Goal: Transaction & Acquisition: Book appointment/travel/reservation

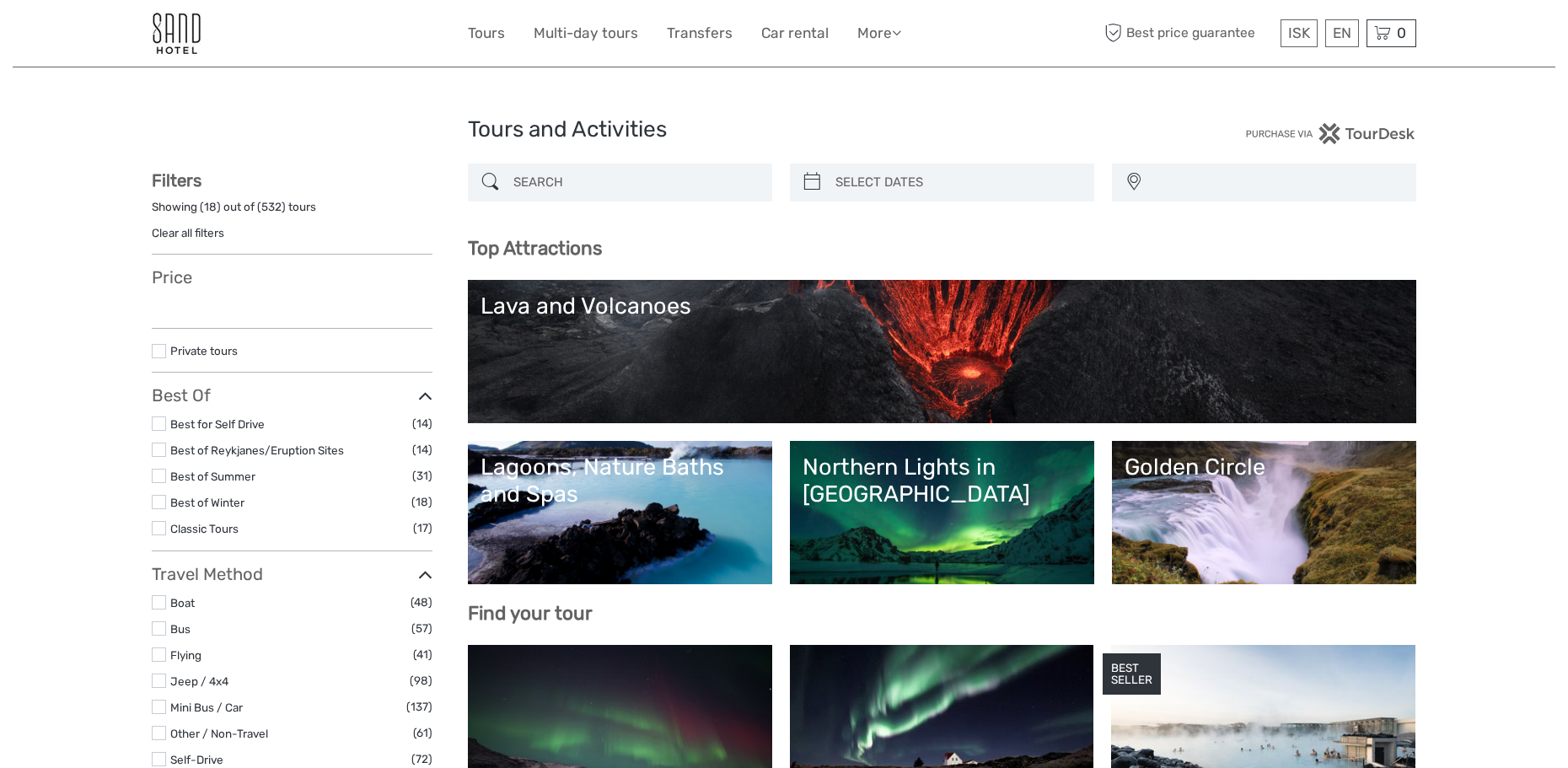
select select
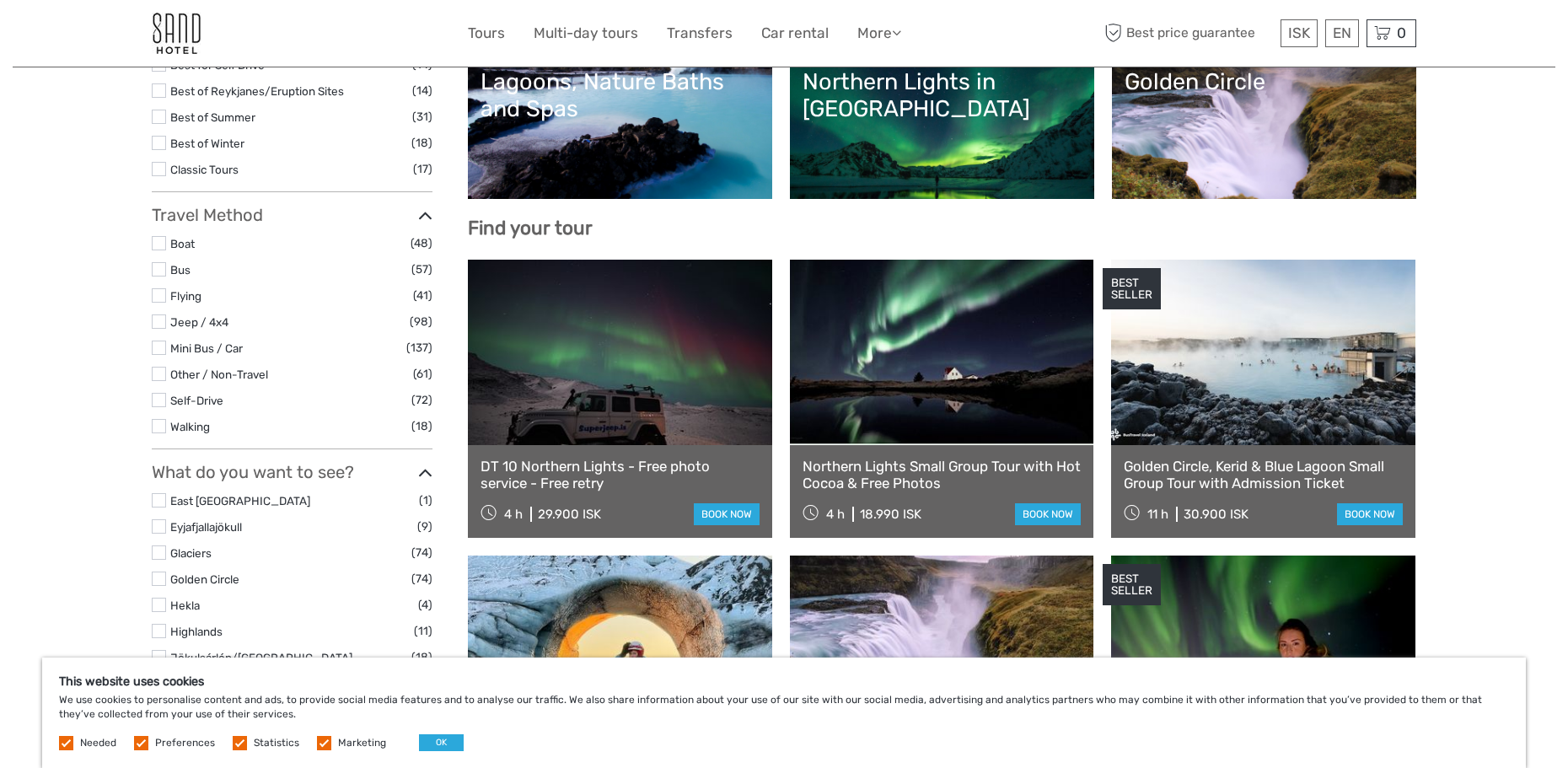
scroll to position [421, 0]
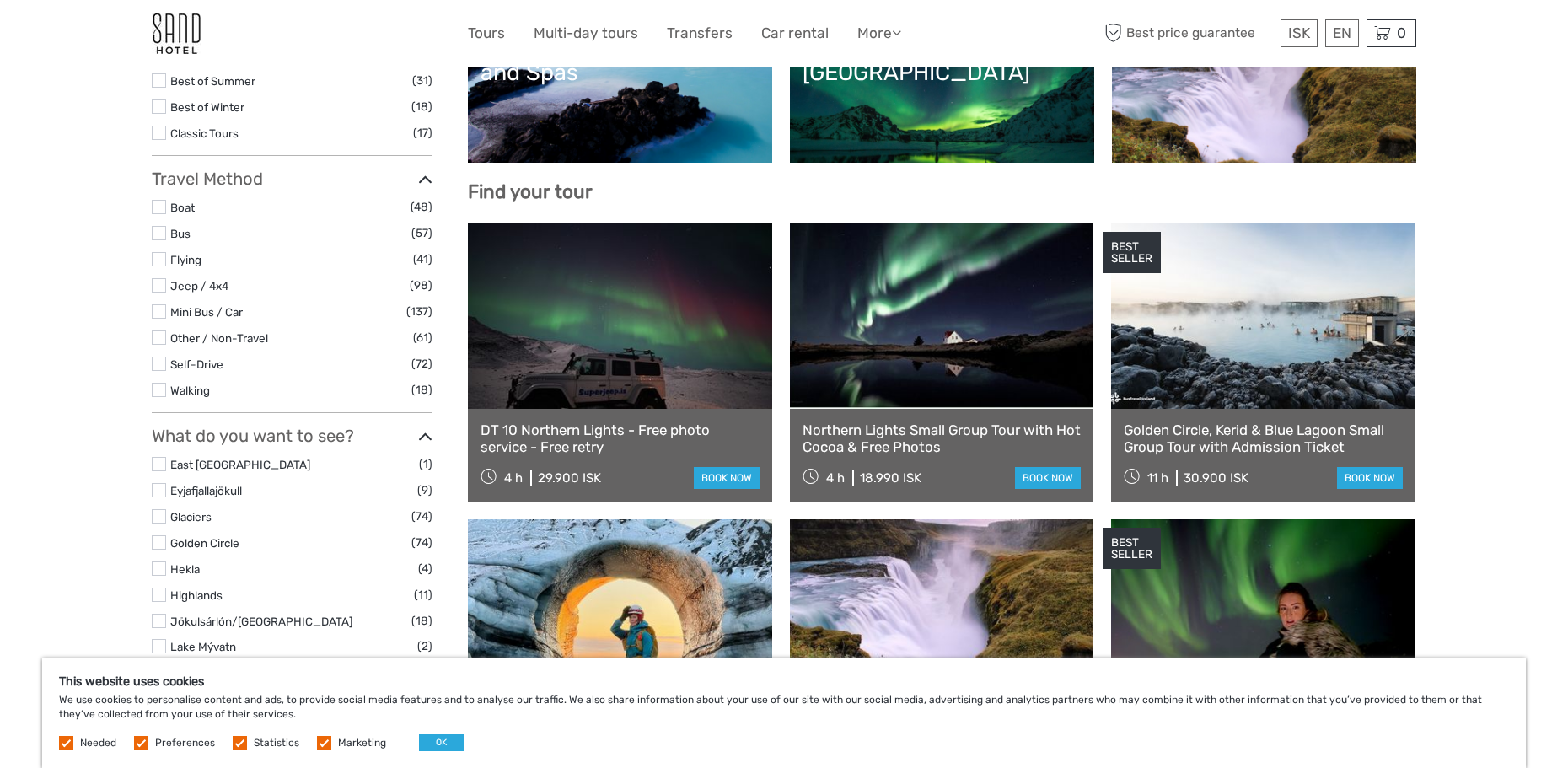
click at [1324, 393] on link at bounding box center [1263, 316] width 305 height 185
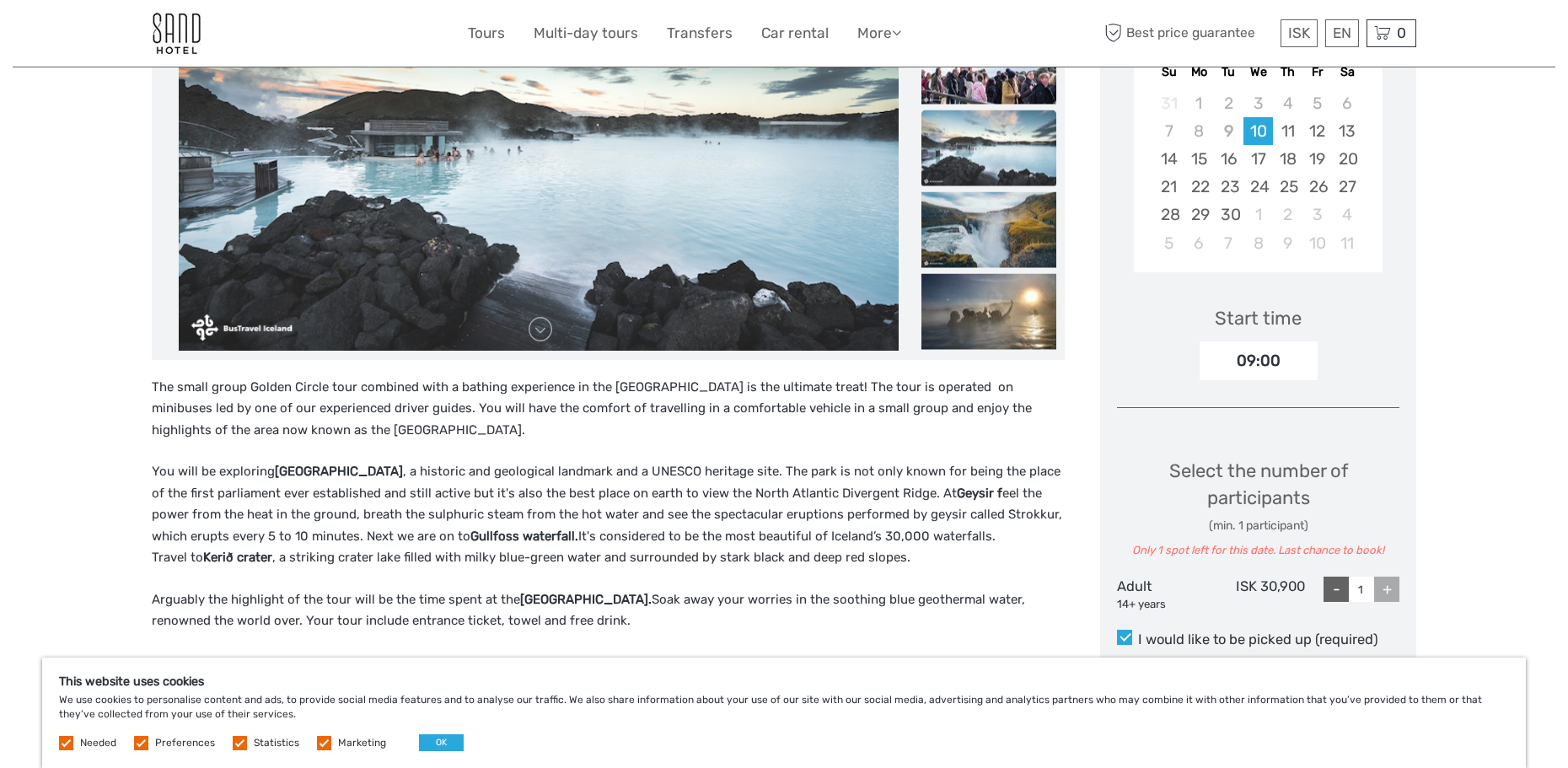
scroll to position [253, 0]
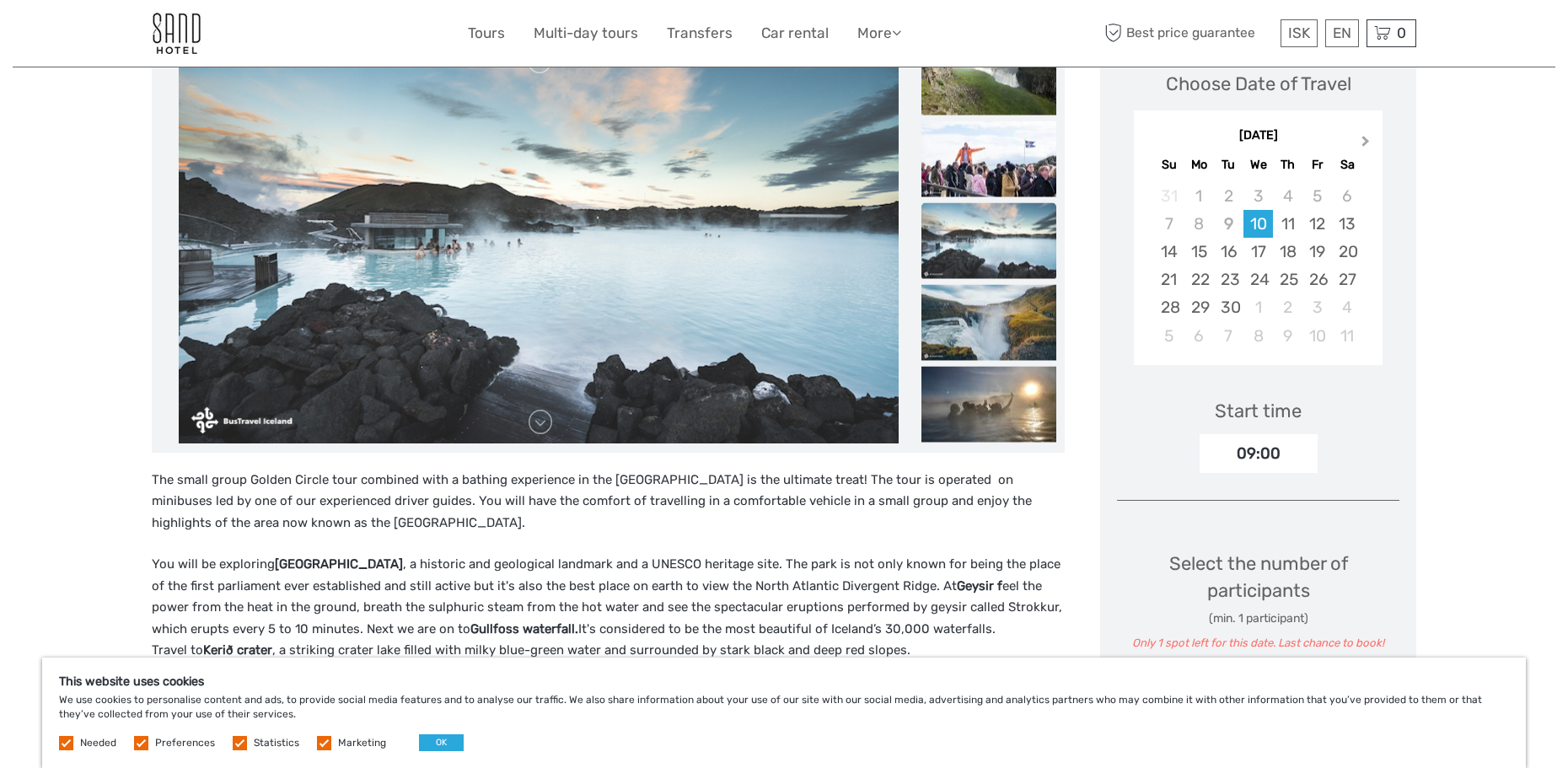
click at [1367, 144] on button "Next Month" at bounding box center [1368, 145] width 27 height 27
click at [1310, 275] on div "24" at bounding box center [1317, 279] width 29 height 28
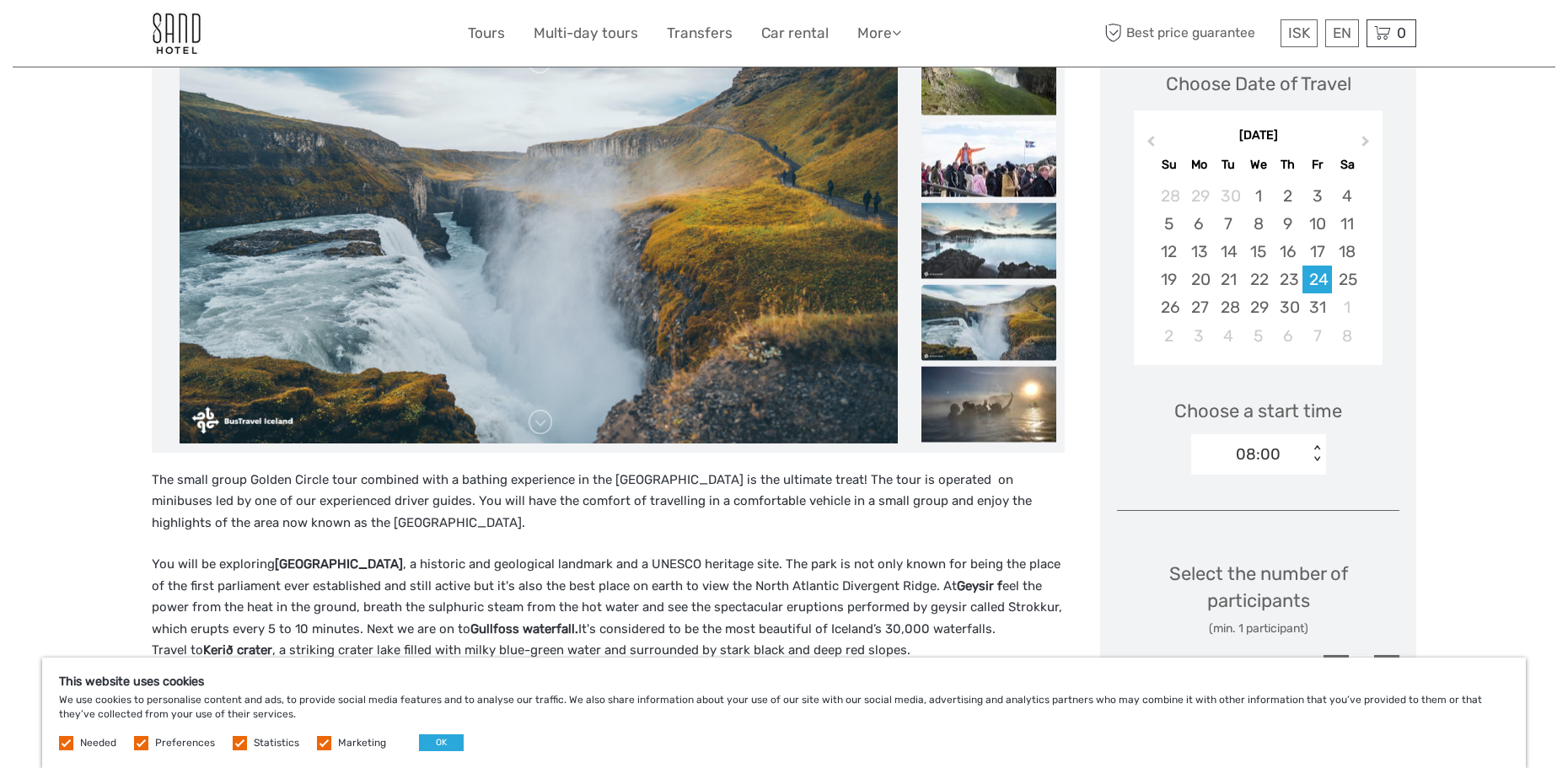
click at [1313, 460] on div "< >" at bounding box center [1317, 453] width 15 height 17
click at [1284, 525] on div "09:00" at bounding box center [1258, 533] width 118 height 28
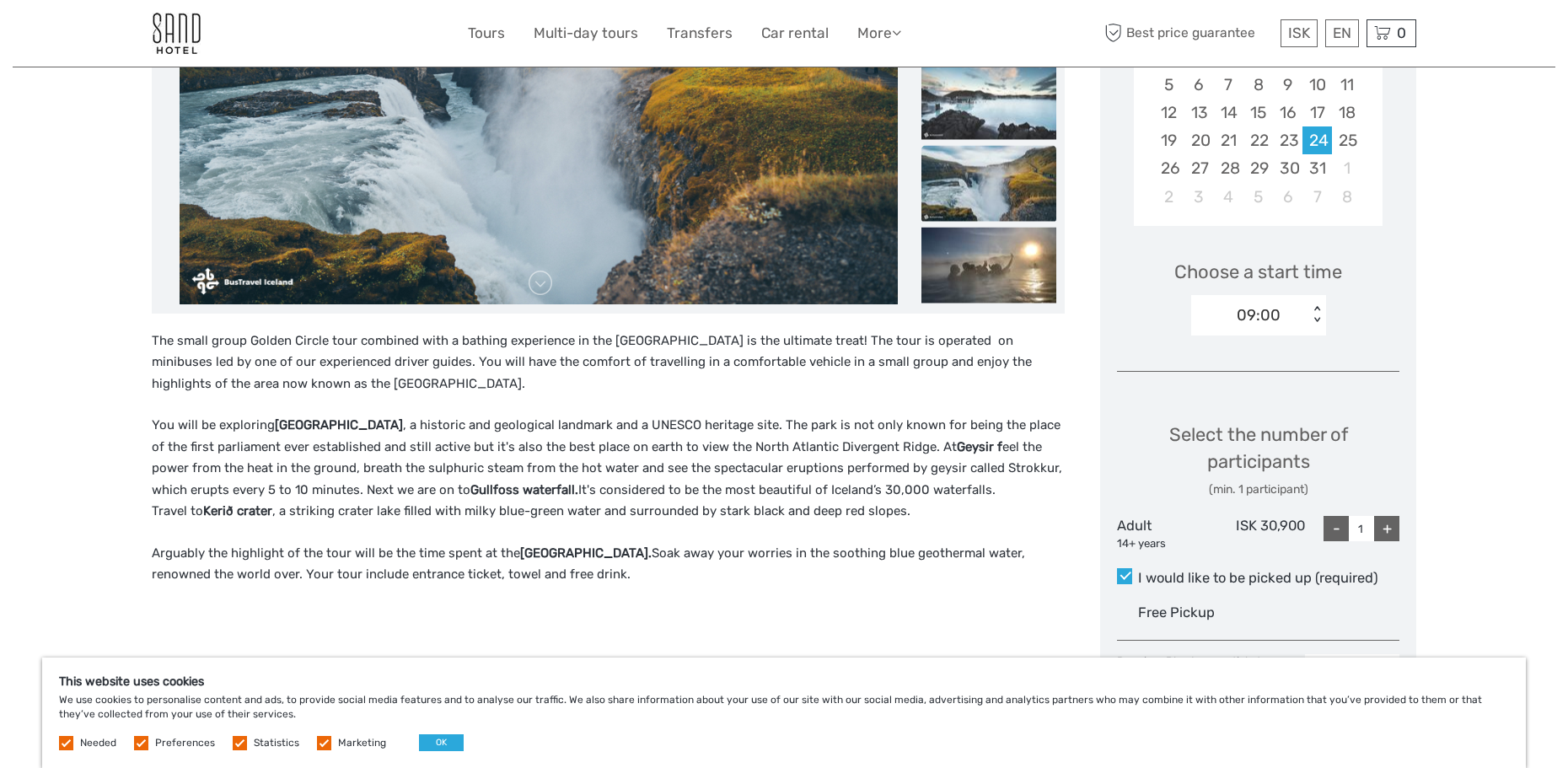
scroll to position [421, 0]
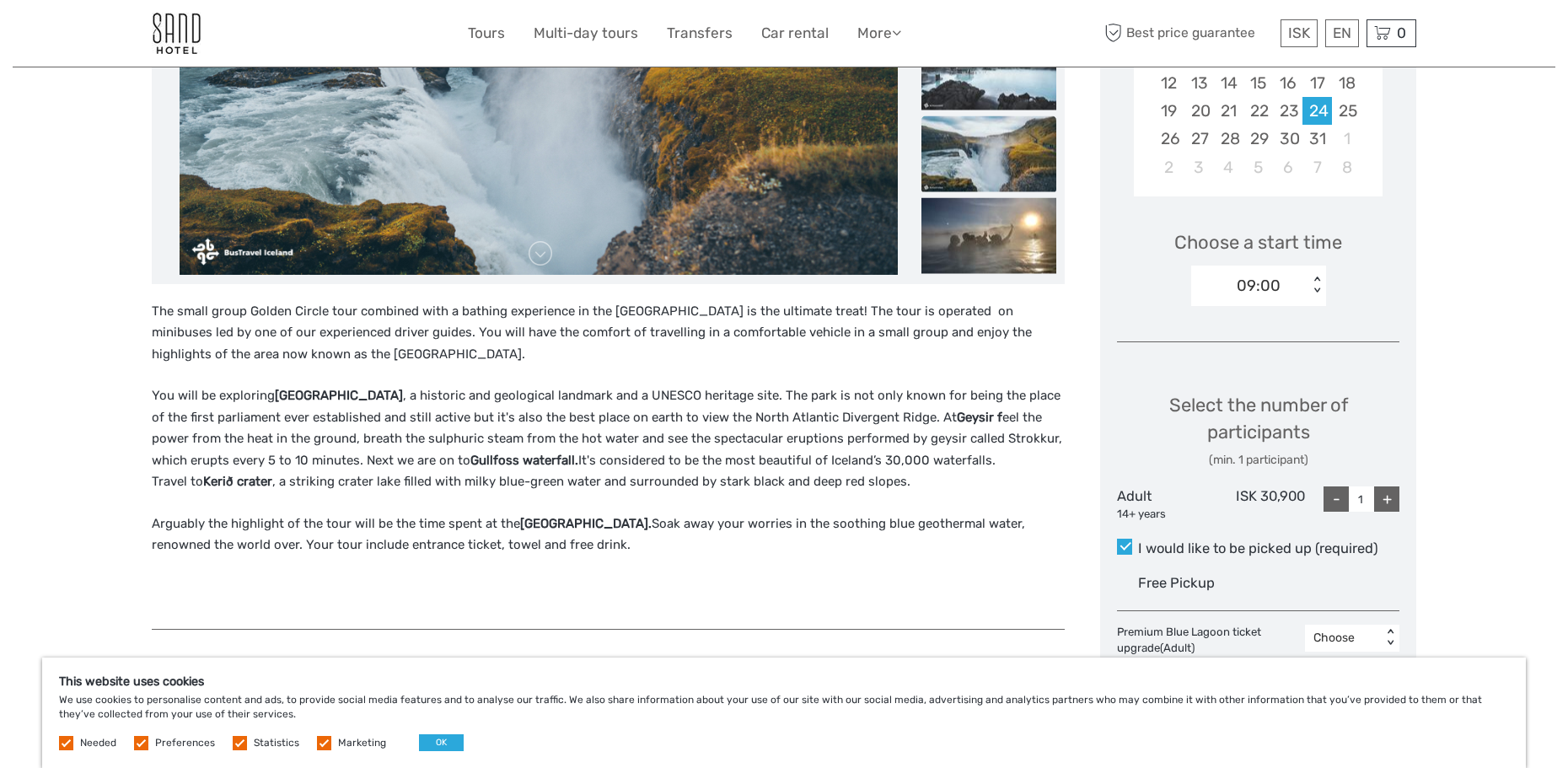
click at [1389, 506] on div "+" at bounding box center [1387, 499] width 26 height 26
type input "3"
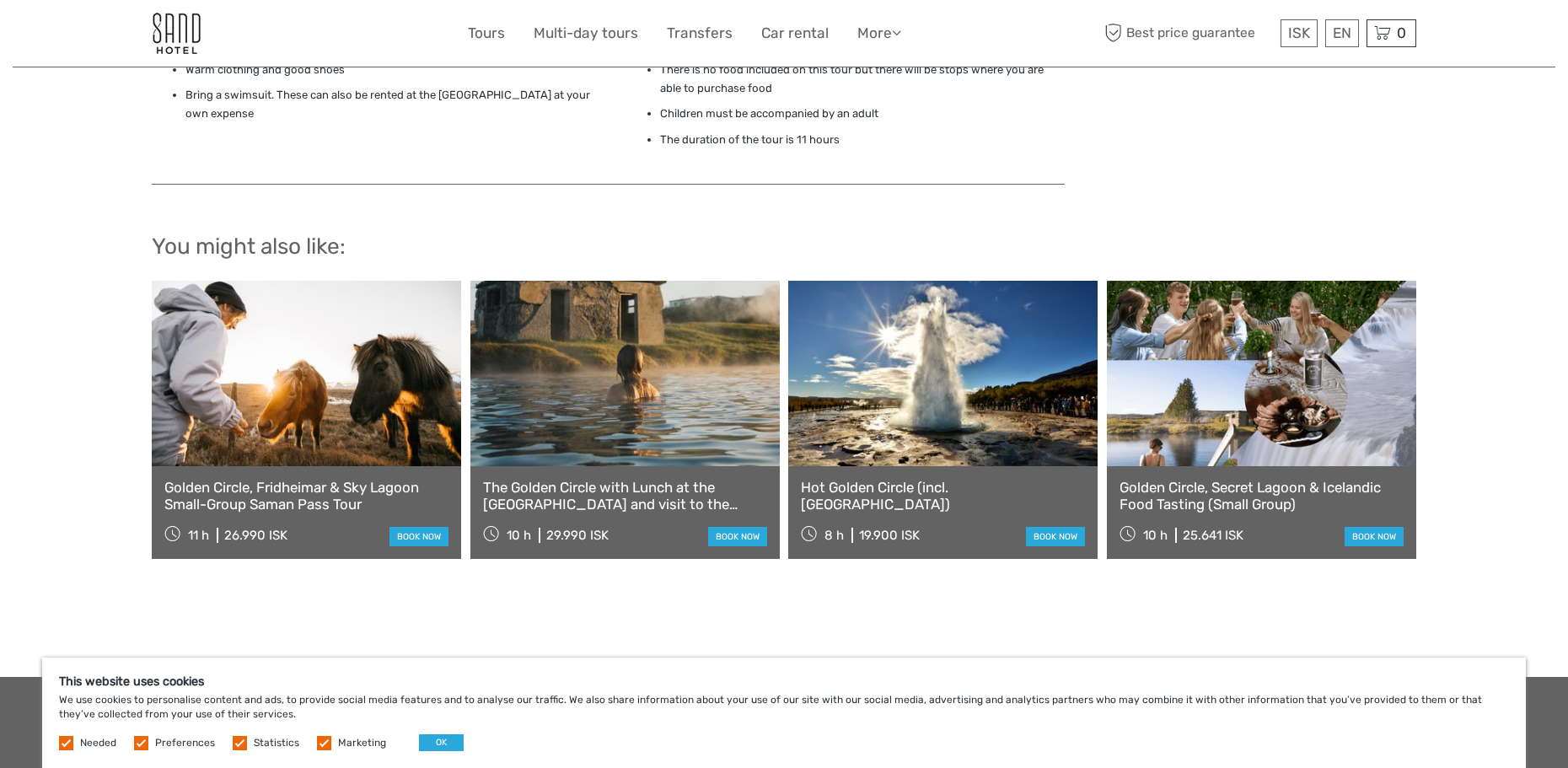
scroll to position [1594, 0]
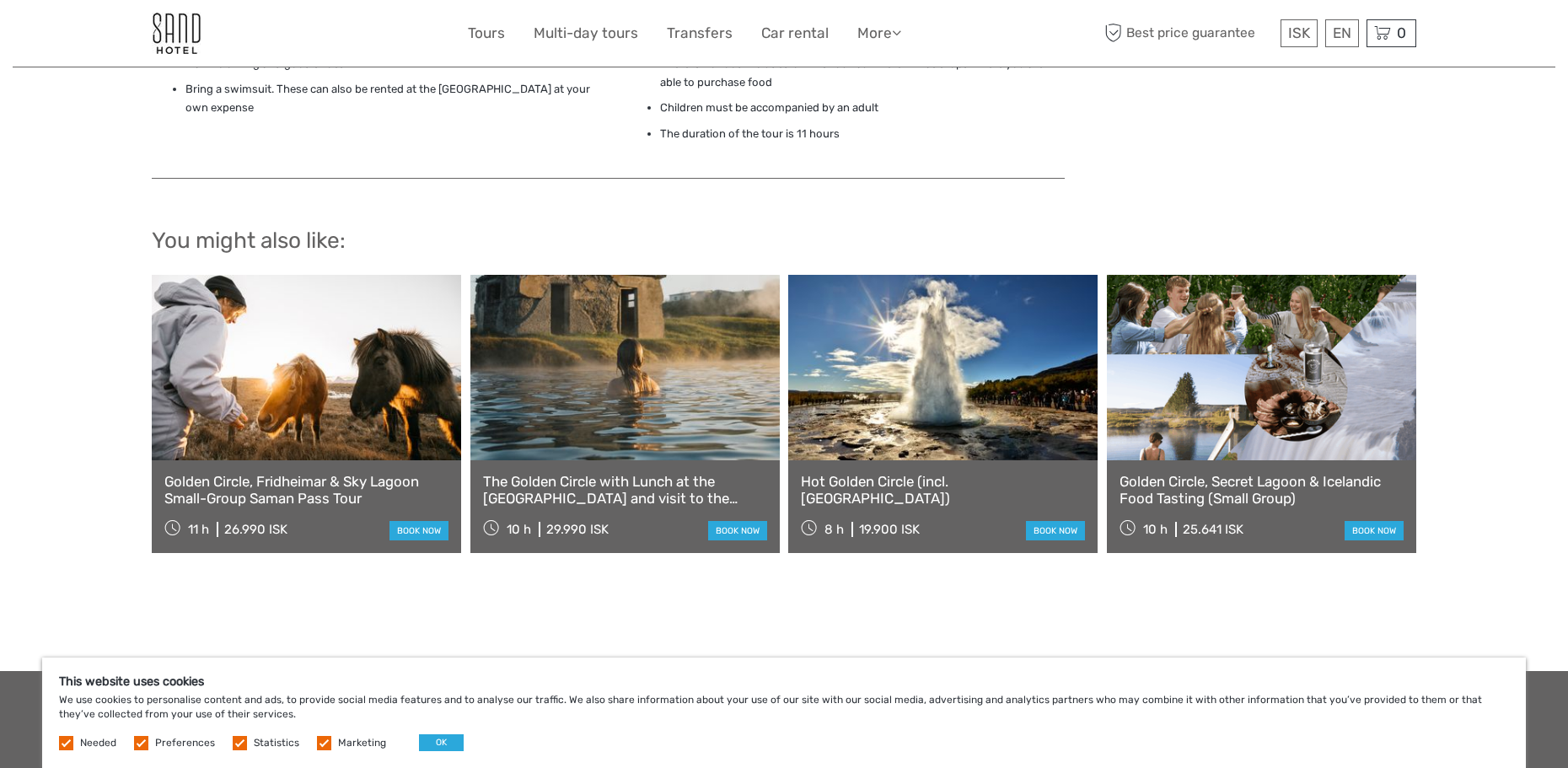
click at [993, 407] on link at bounding box center [942, 367] width 309 height 185
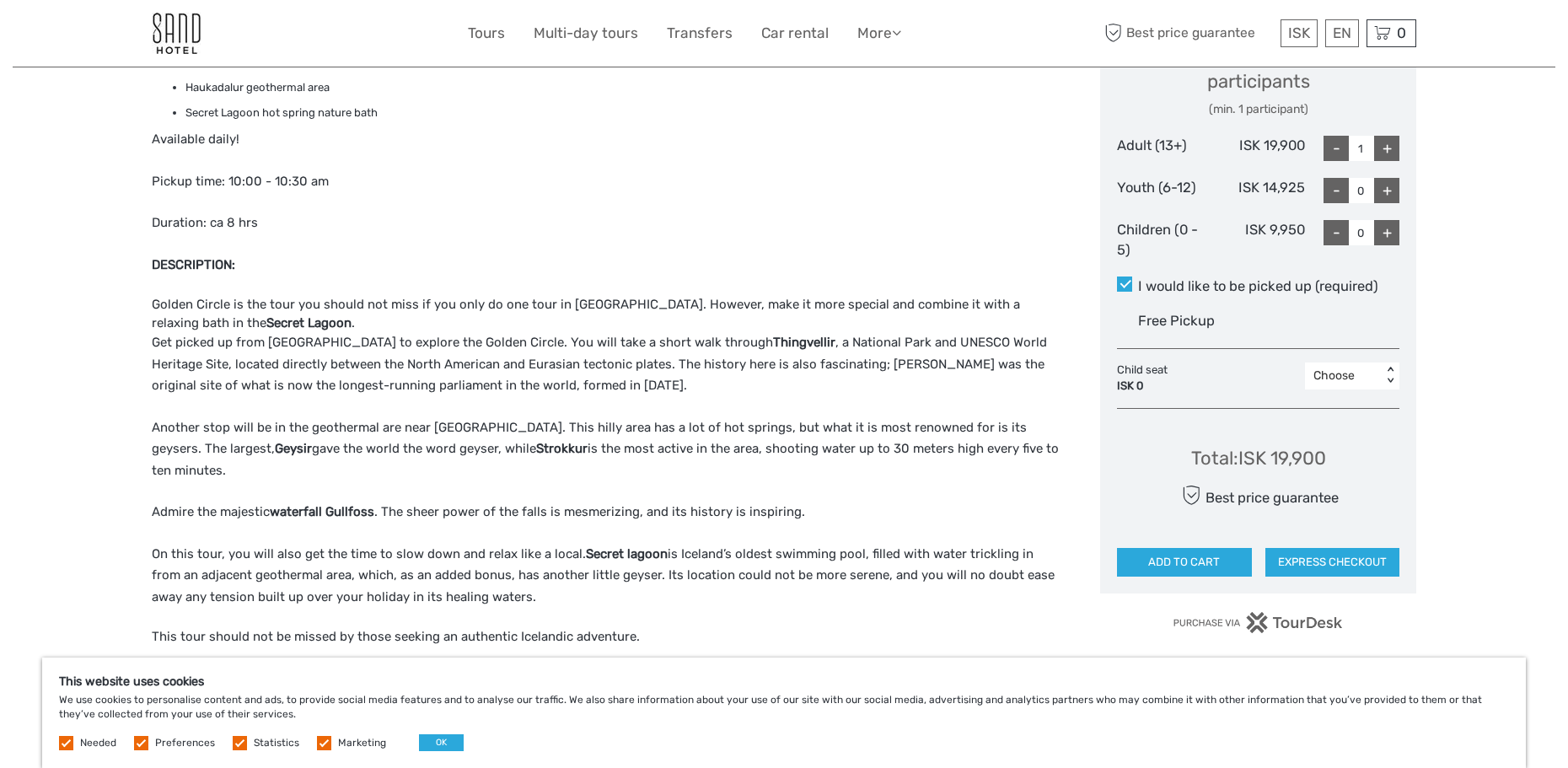
scroll to position [590, 0]
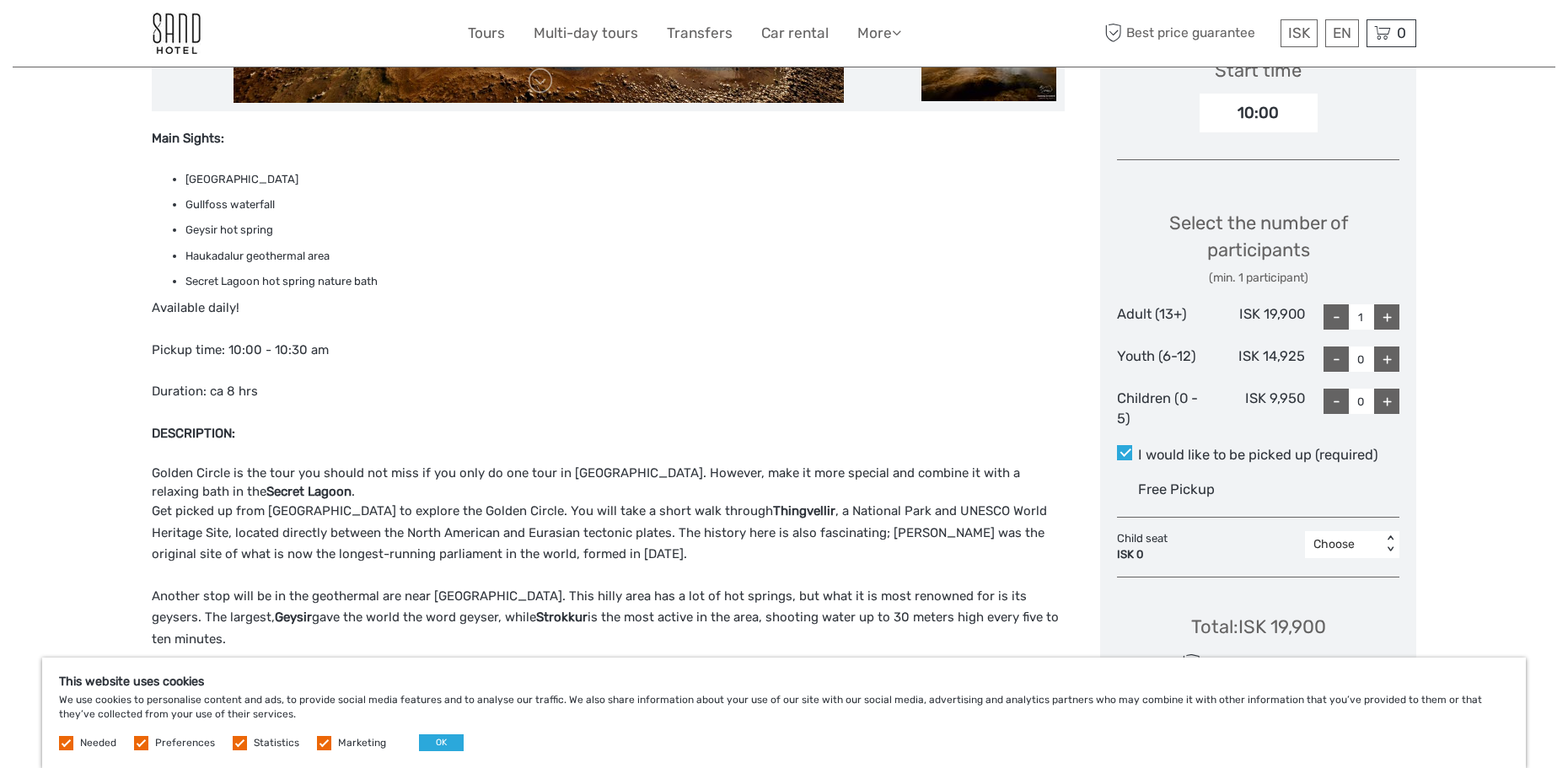
click at [1388, 309] on div "+" at bounding box center [1387, 317] width 26 height 26
type input "3"
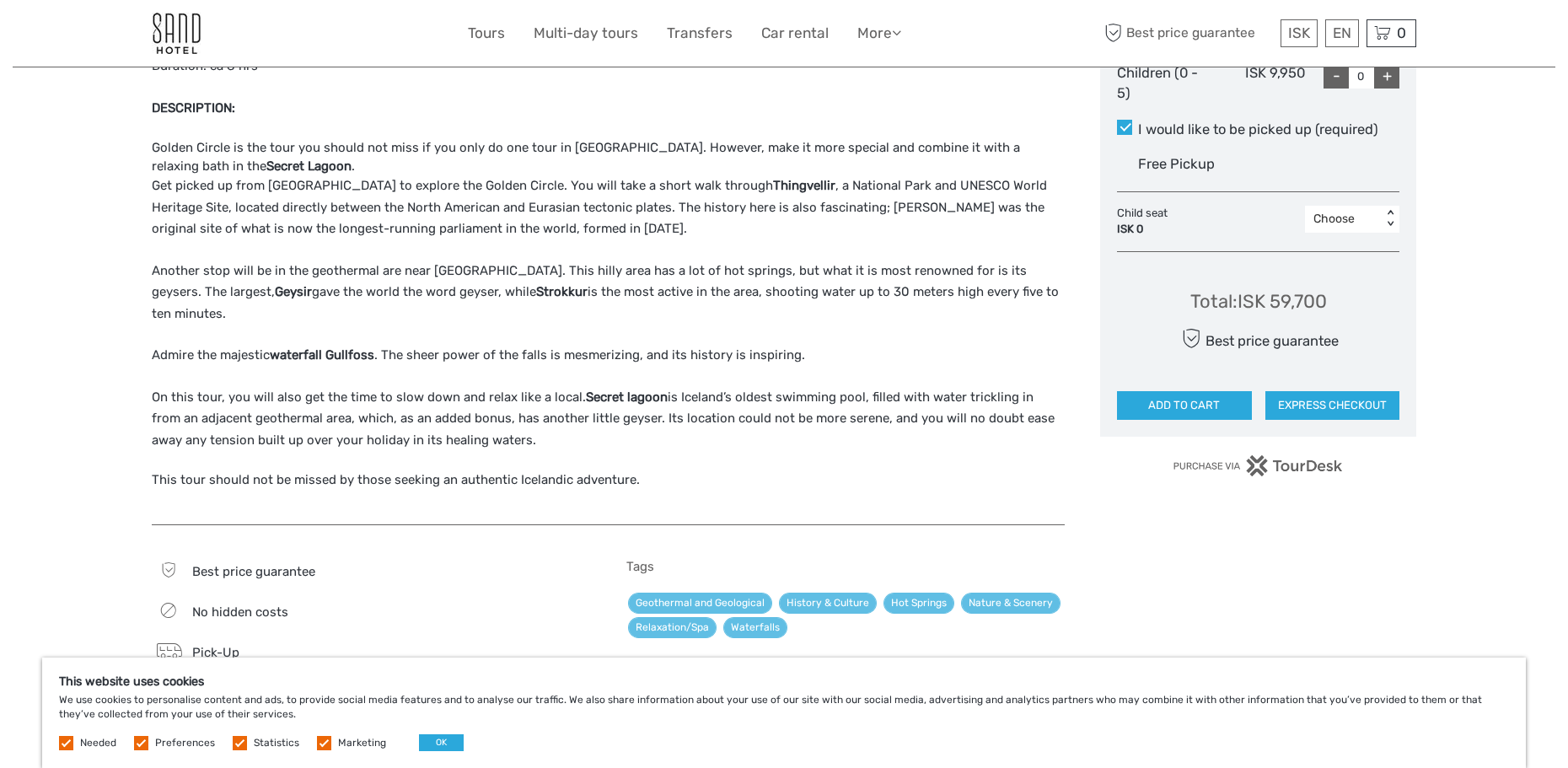
scroll to position [928, 0]
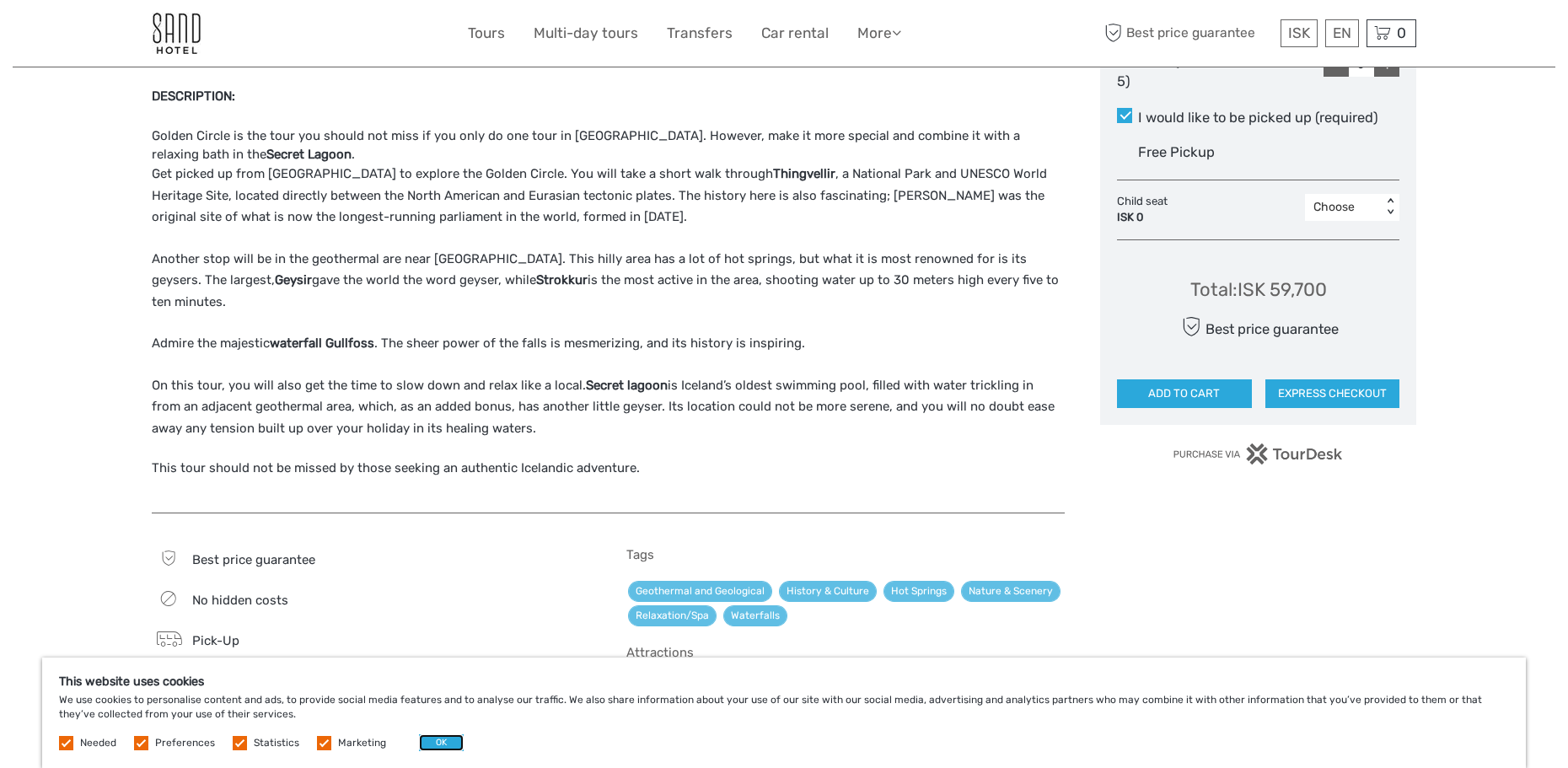
click at [439, 747] on button "OK" at bounding box center [441, 742] width 45 height 16
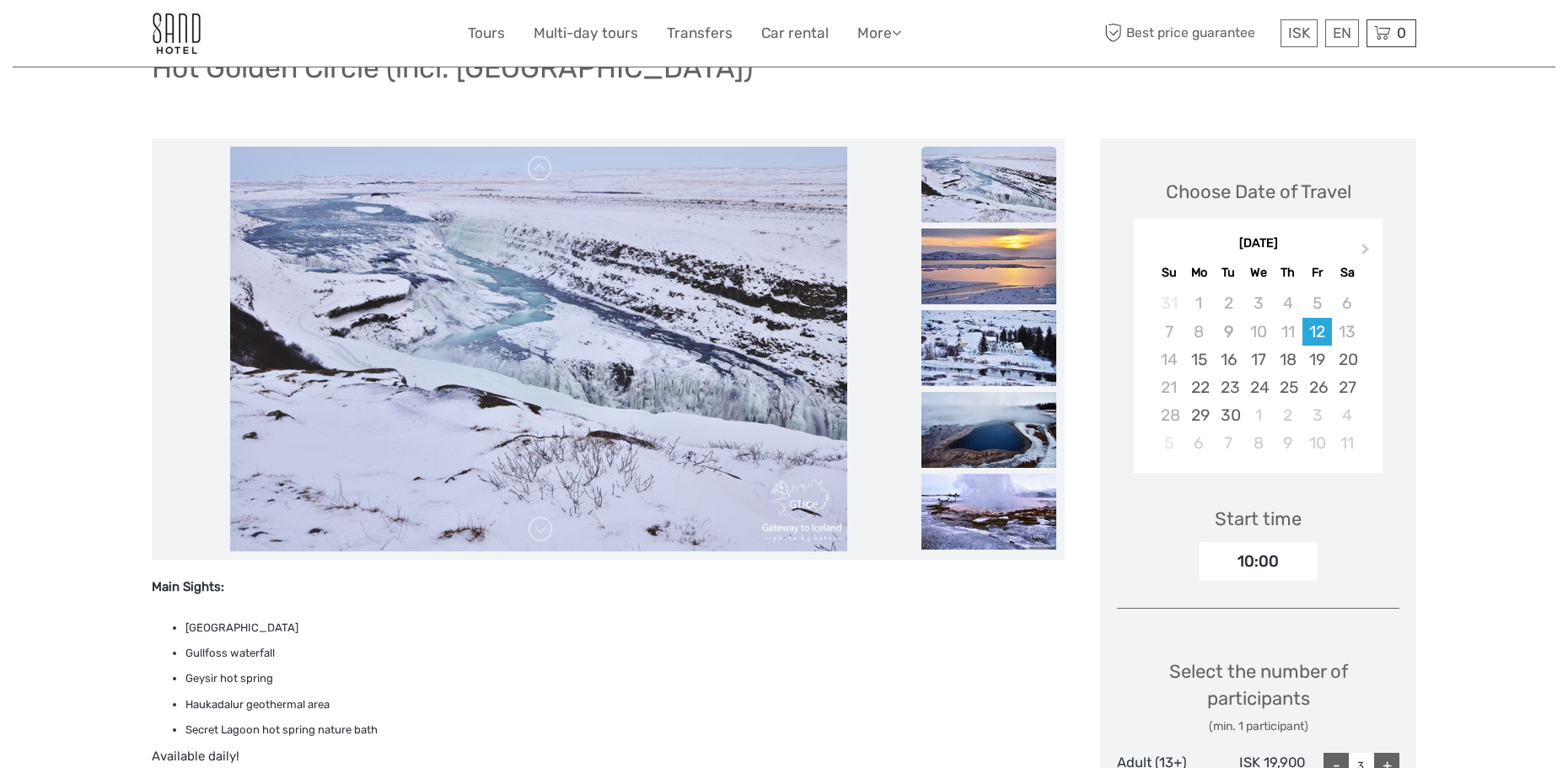
scroll to position [84, 0]
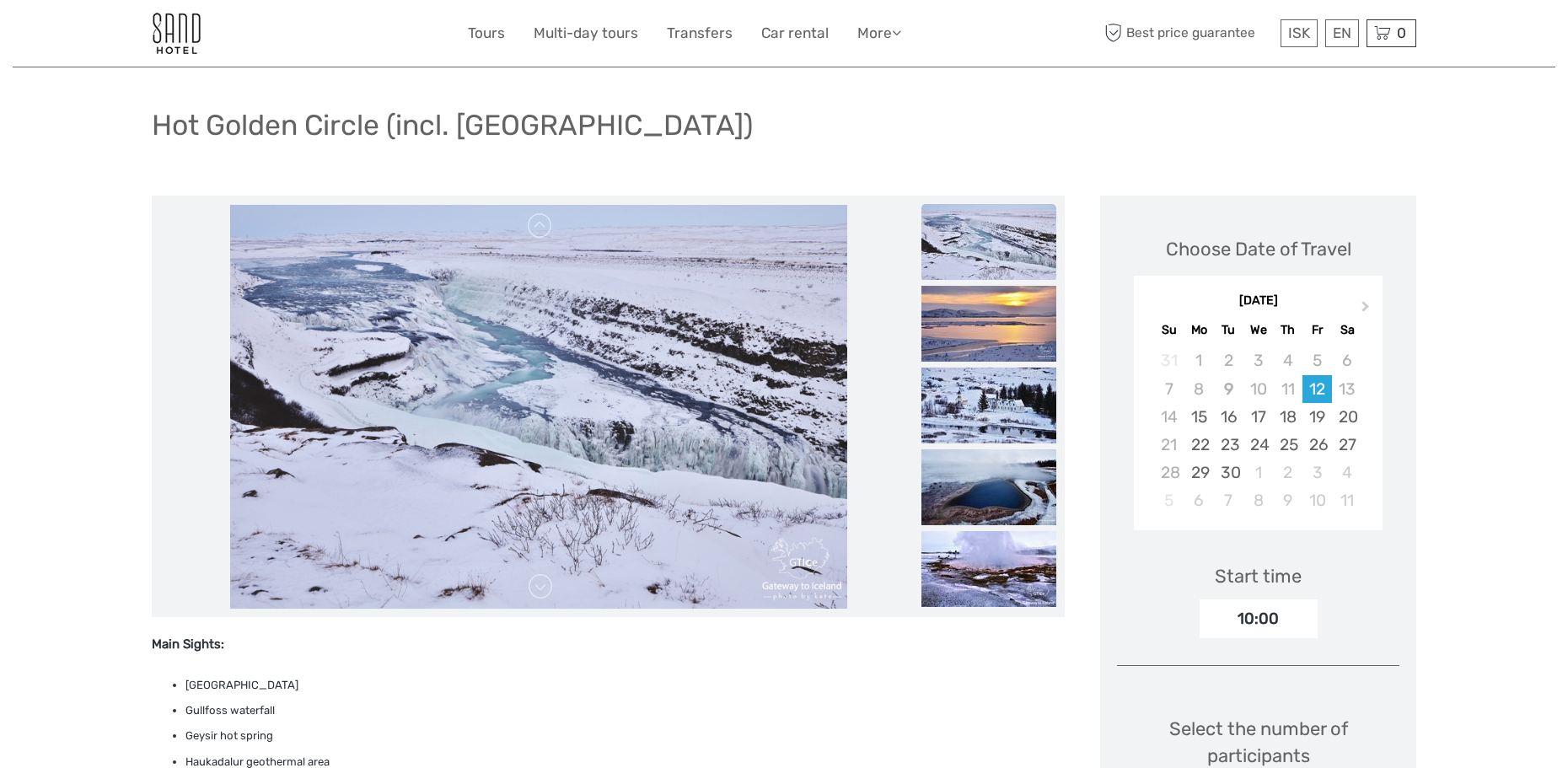
click at [626, 328] on img at bounding box center [538, 408] width 618 height 405
click at [984, 247] on img at bounding box center [989, 242] width 135 height 76
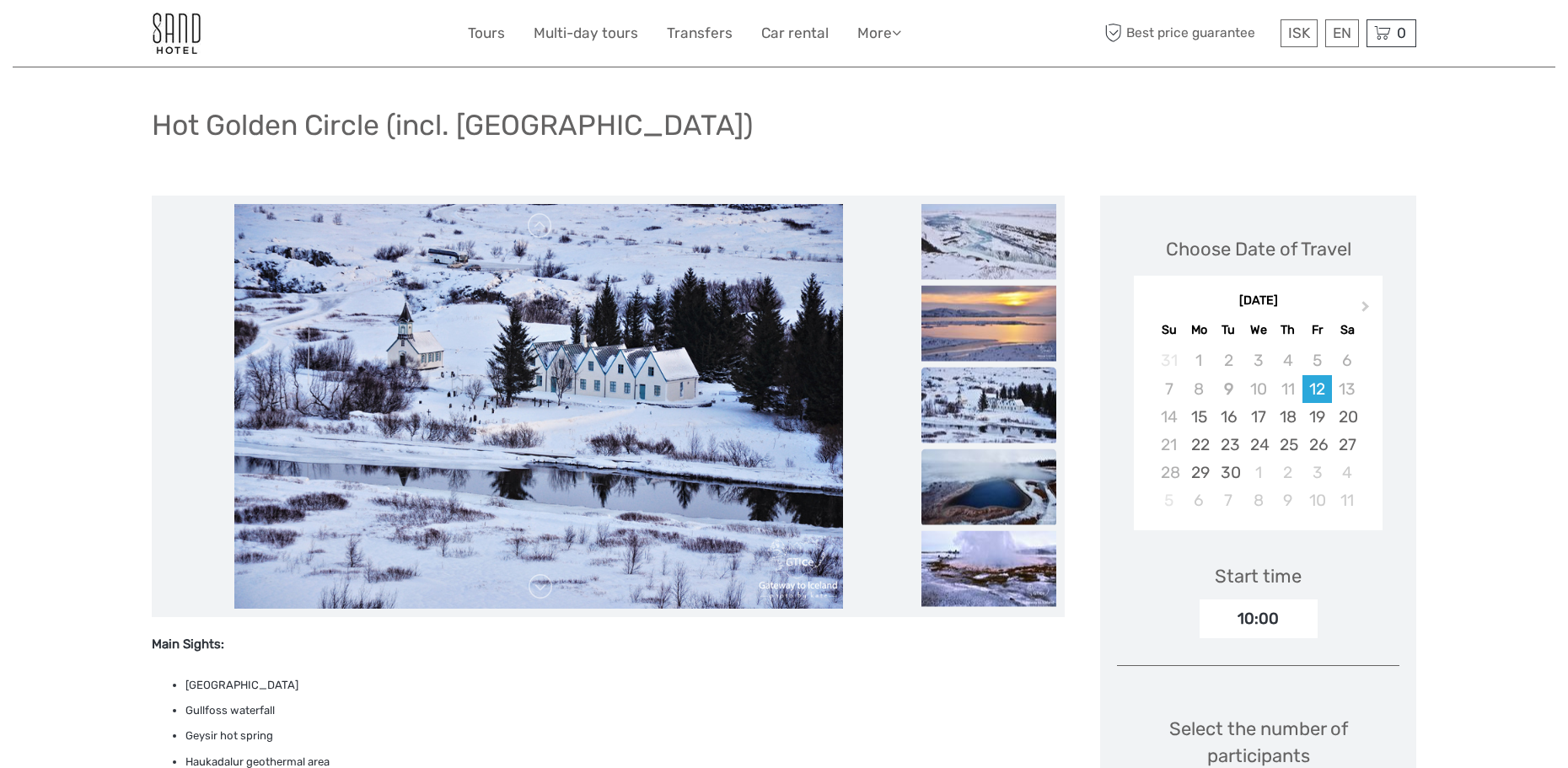
click at [1018, 455] on img at bounding box center [989, 487] width 135 height 76
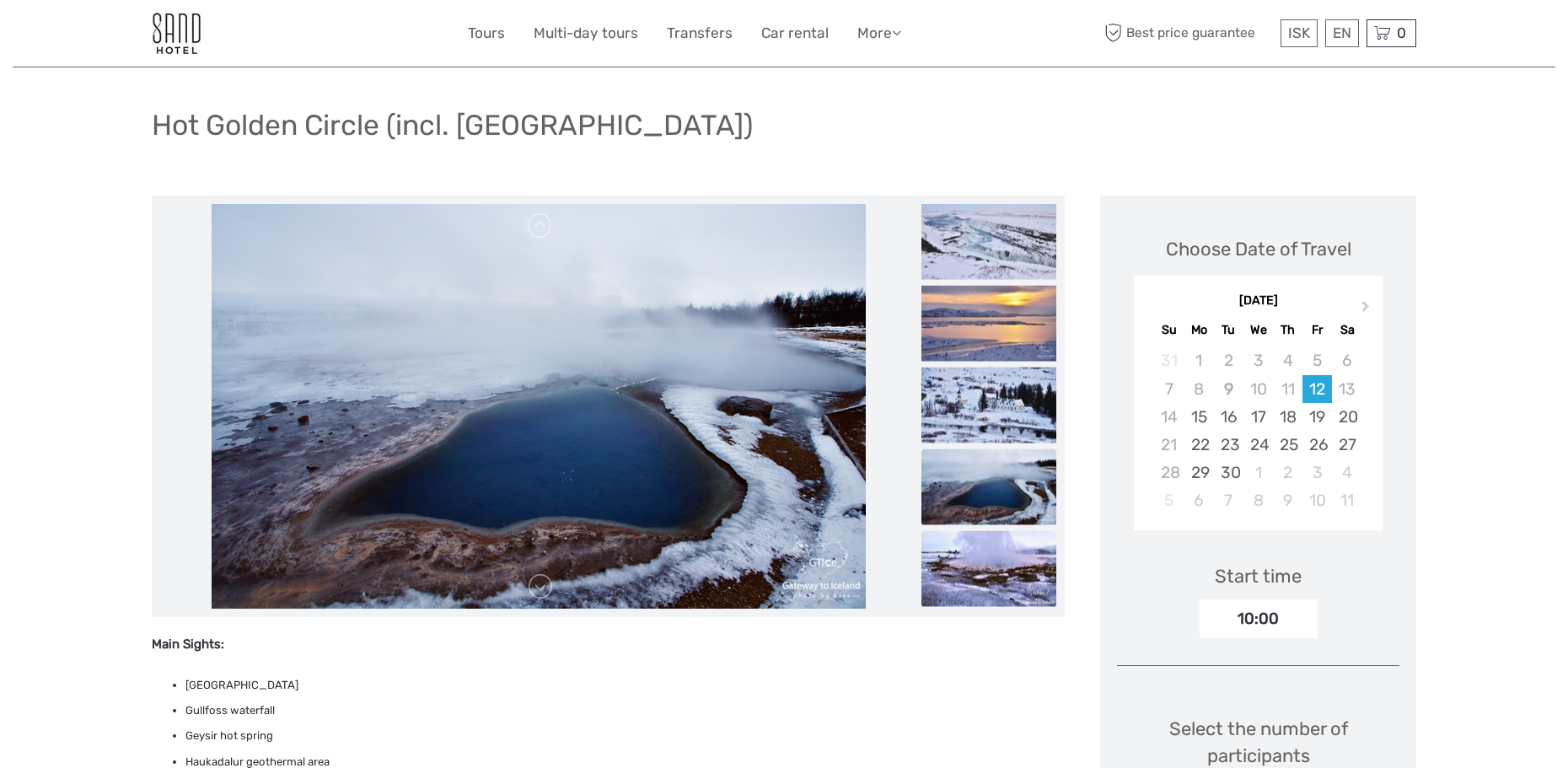
click at [1013, 536] on img at bounding box center [989, 568] width 135 height 76
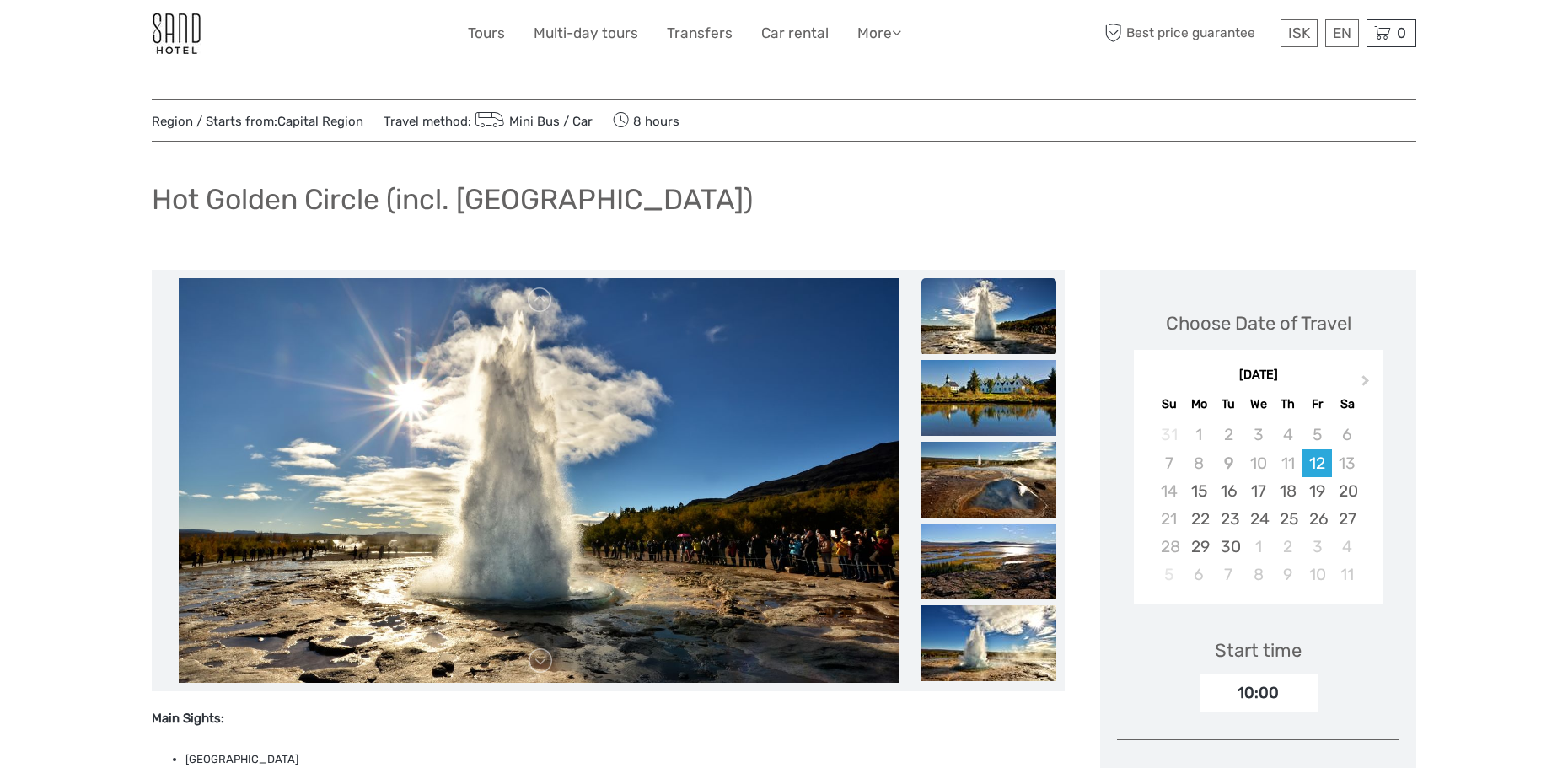
scroll to position [0, 0]
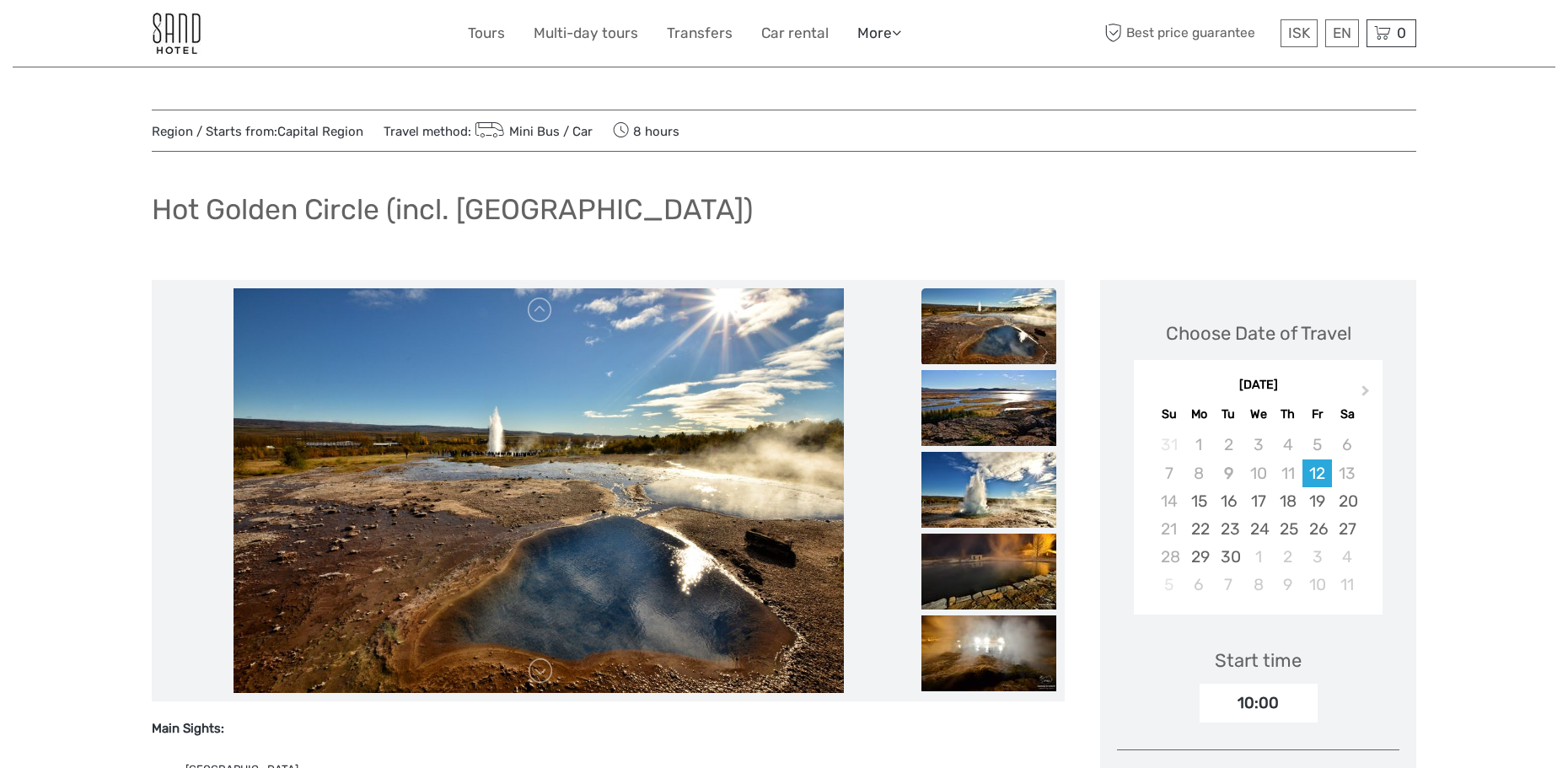
click at [886, 26] on link "More" at bounding box center [879, 33] width 44 height 25
click at [856, 61] on link "Food & drink" at bounding box center [849, 67] width 101 height 33
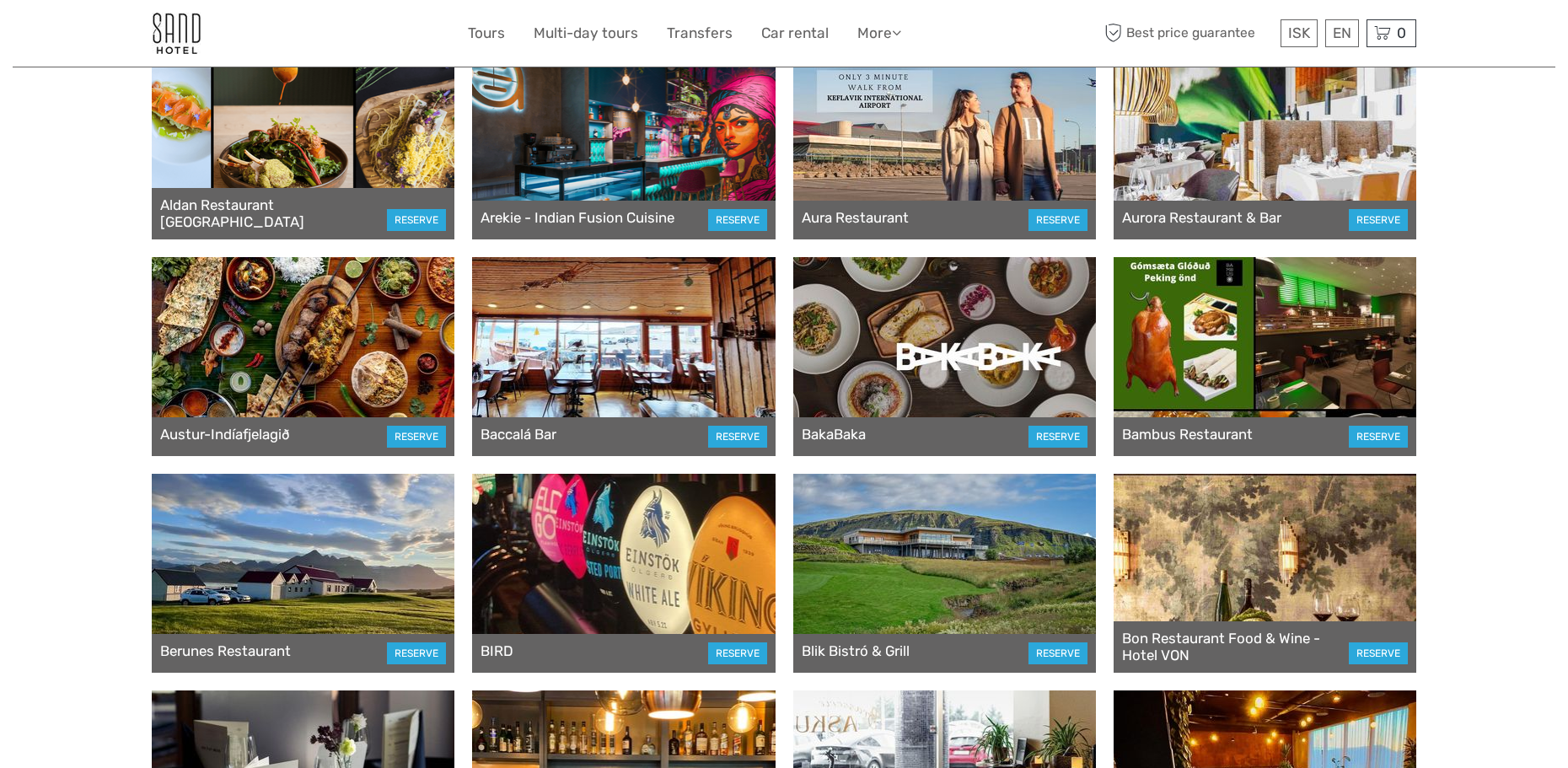
scroll to position [506, 0]
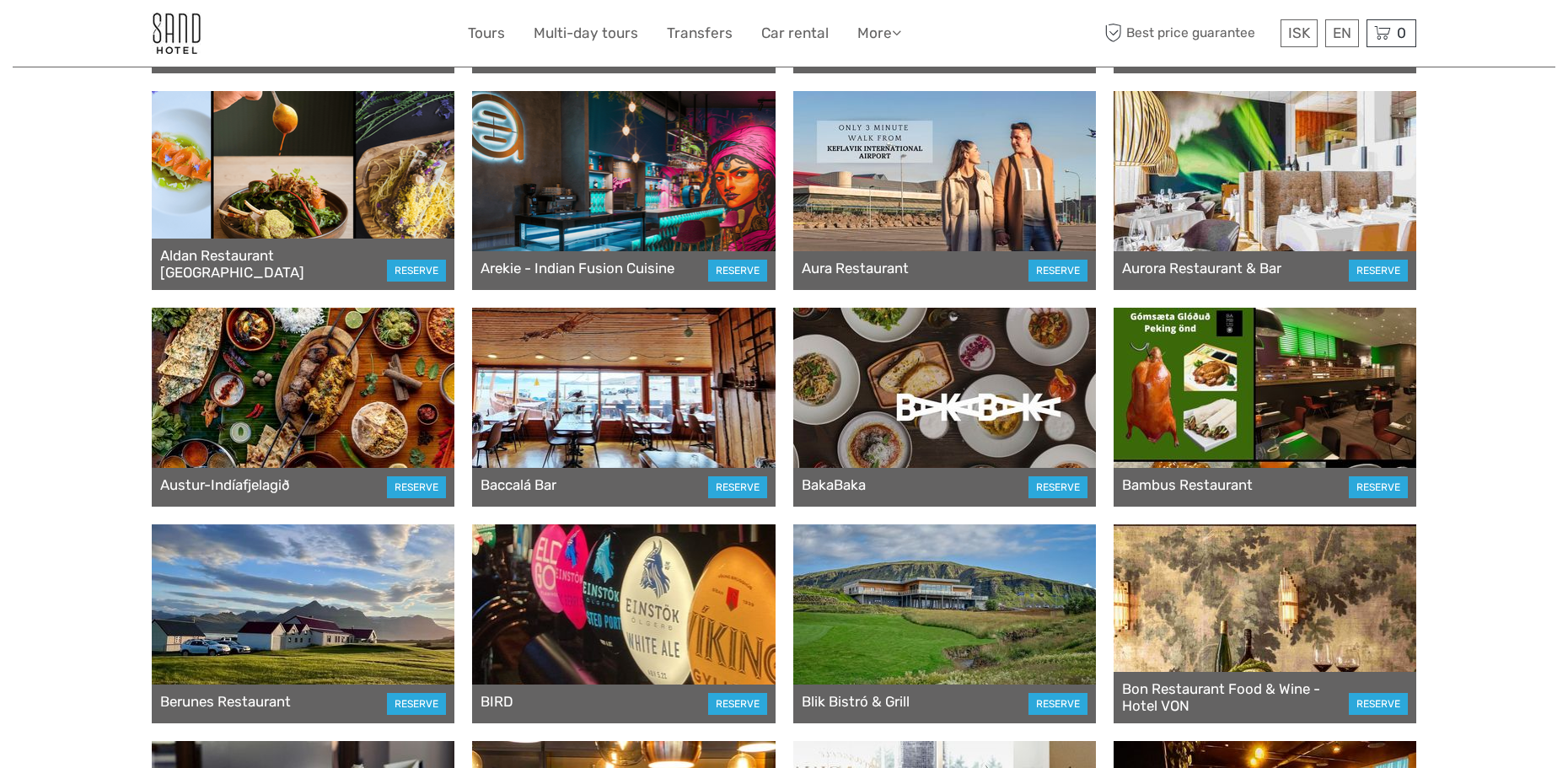
click at [586, 377] on div at bounding box center [624, 407] width 303 height 199
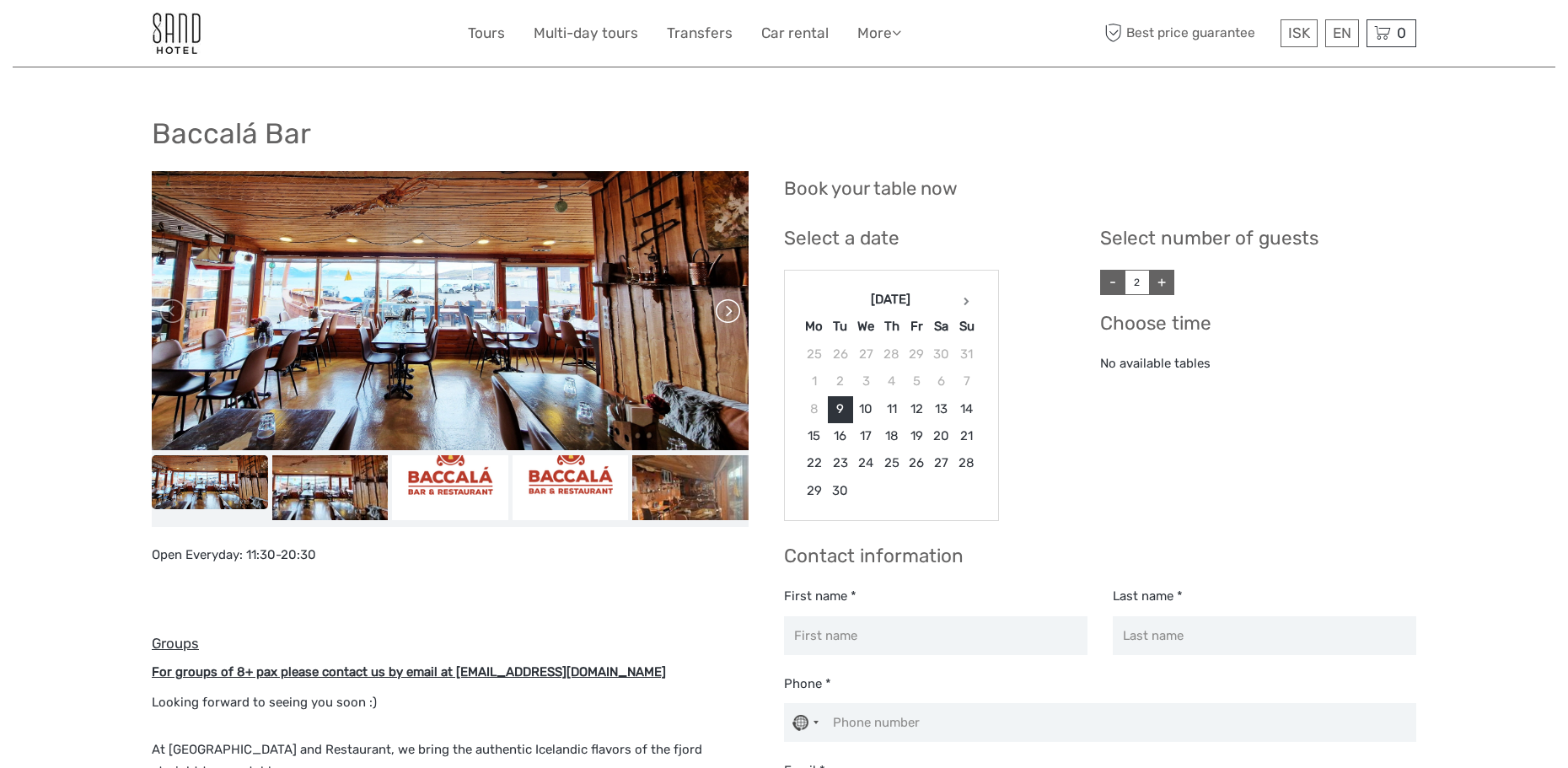
click at [733, 317] on link at bounding box center [727, 311] width 27 height 27
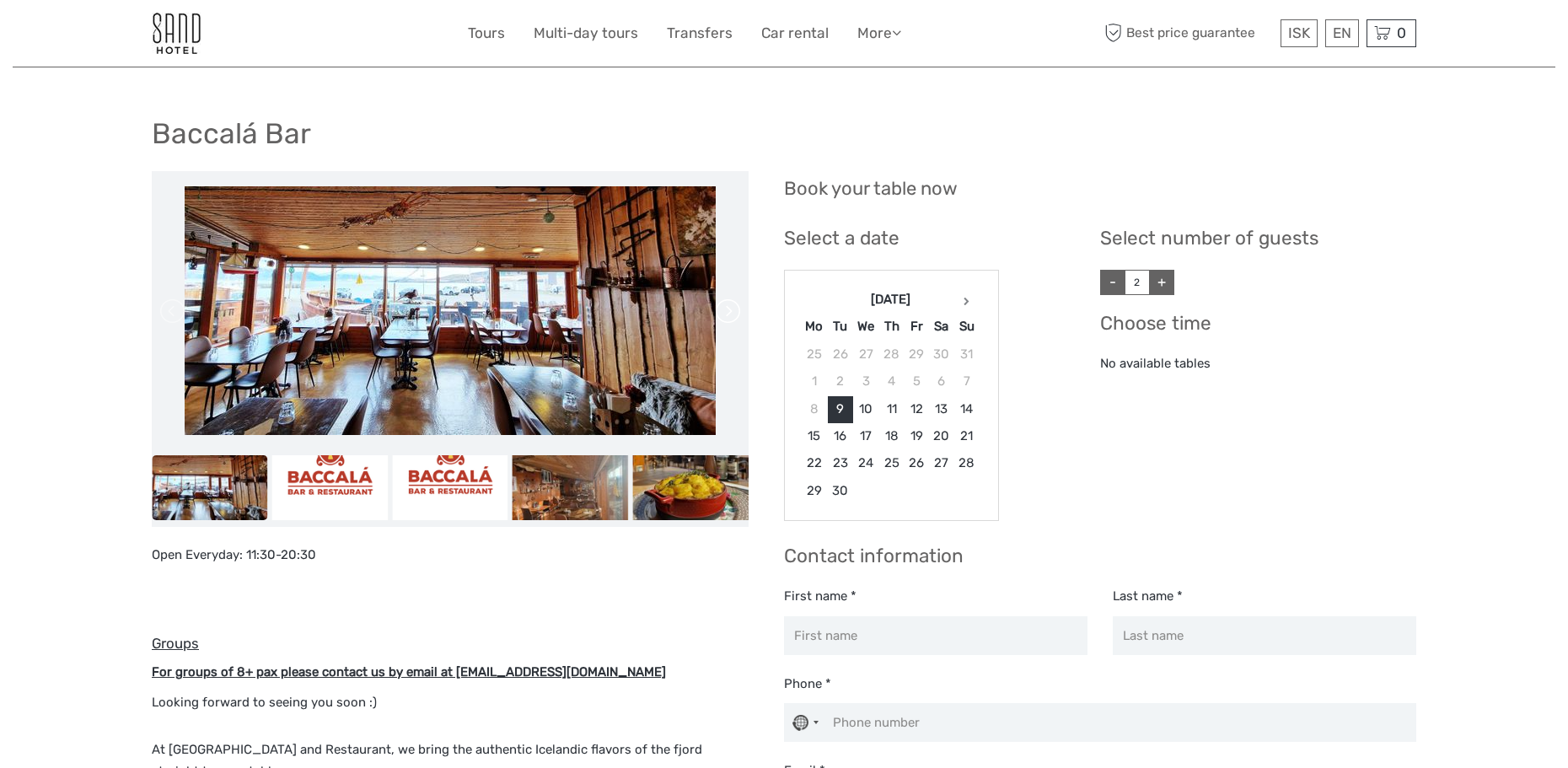
click at [733, 317] on link at bounding box center [727, 311] width 27 height 27
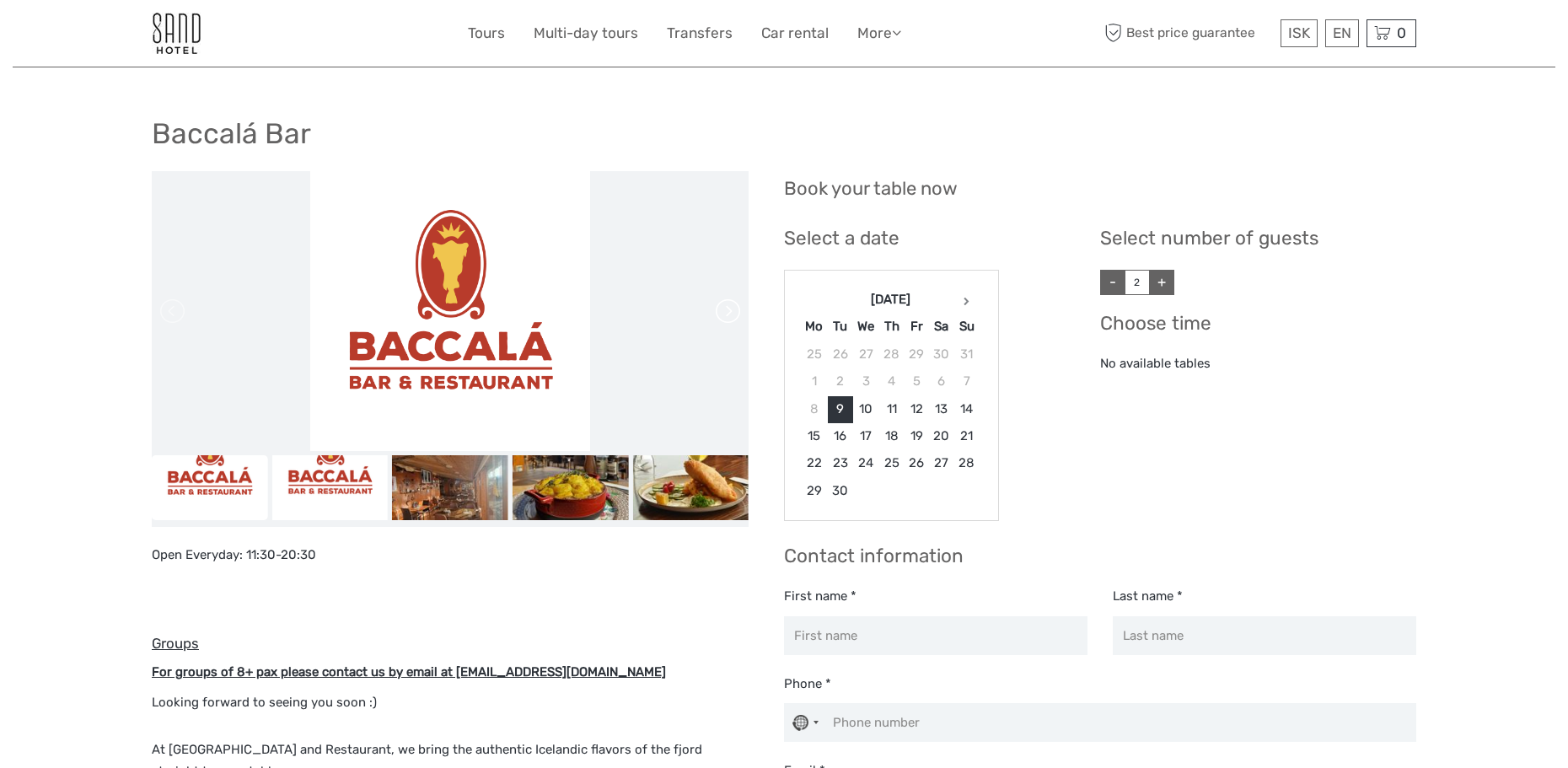
click at [733, 317] on link at bounding box center [727, 311] width 27 height 27
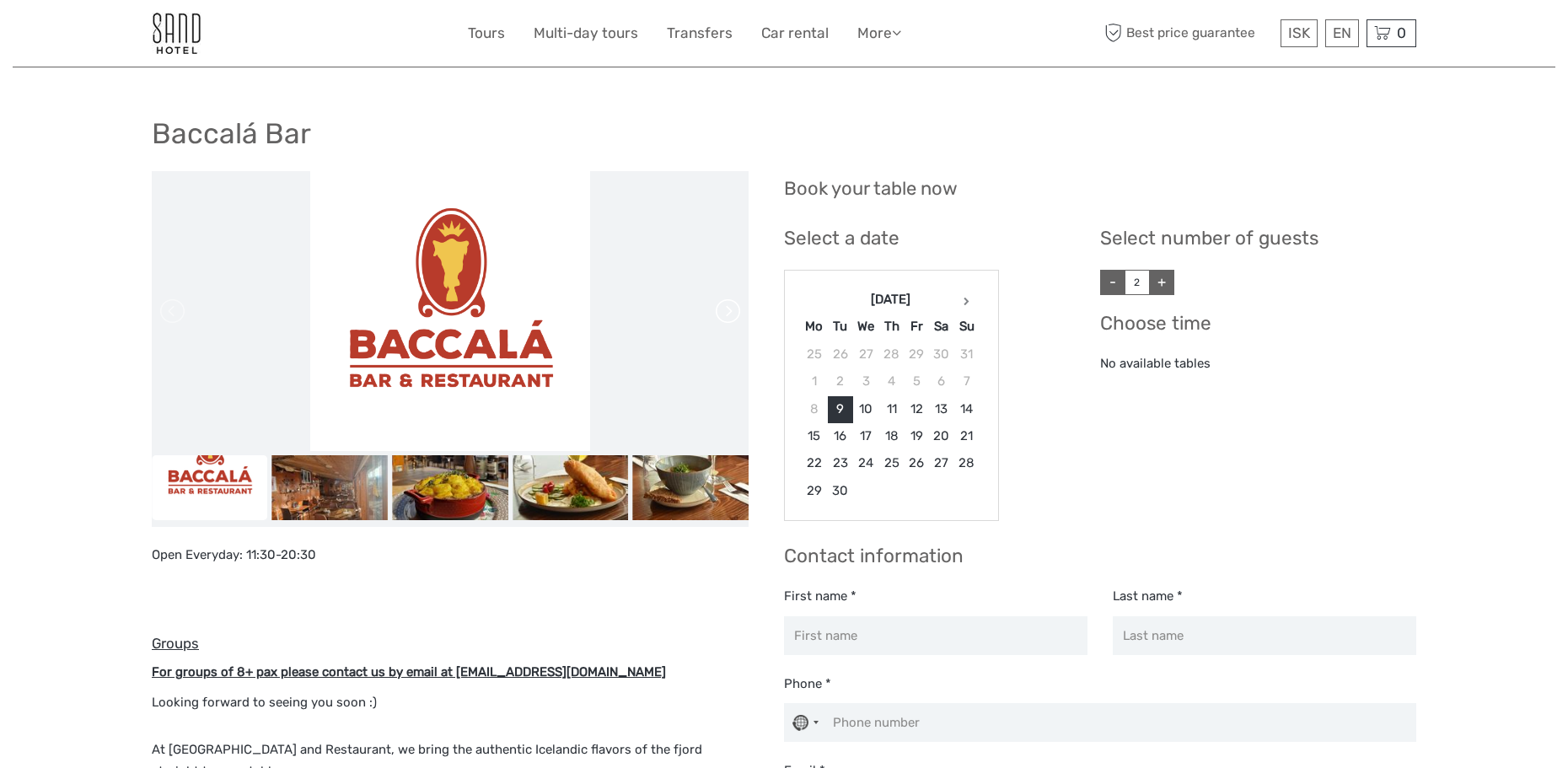
click at [733, 317] on link at bounding box center [727, 311] width 27 height 27
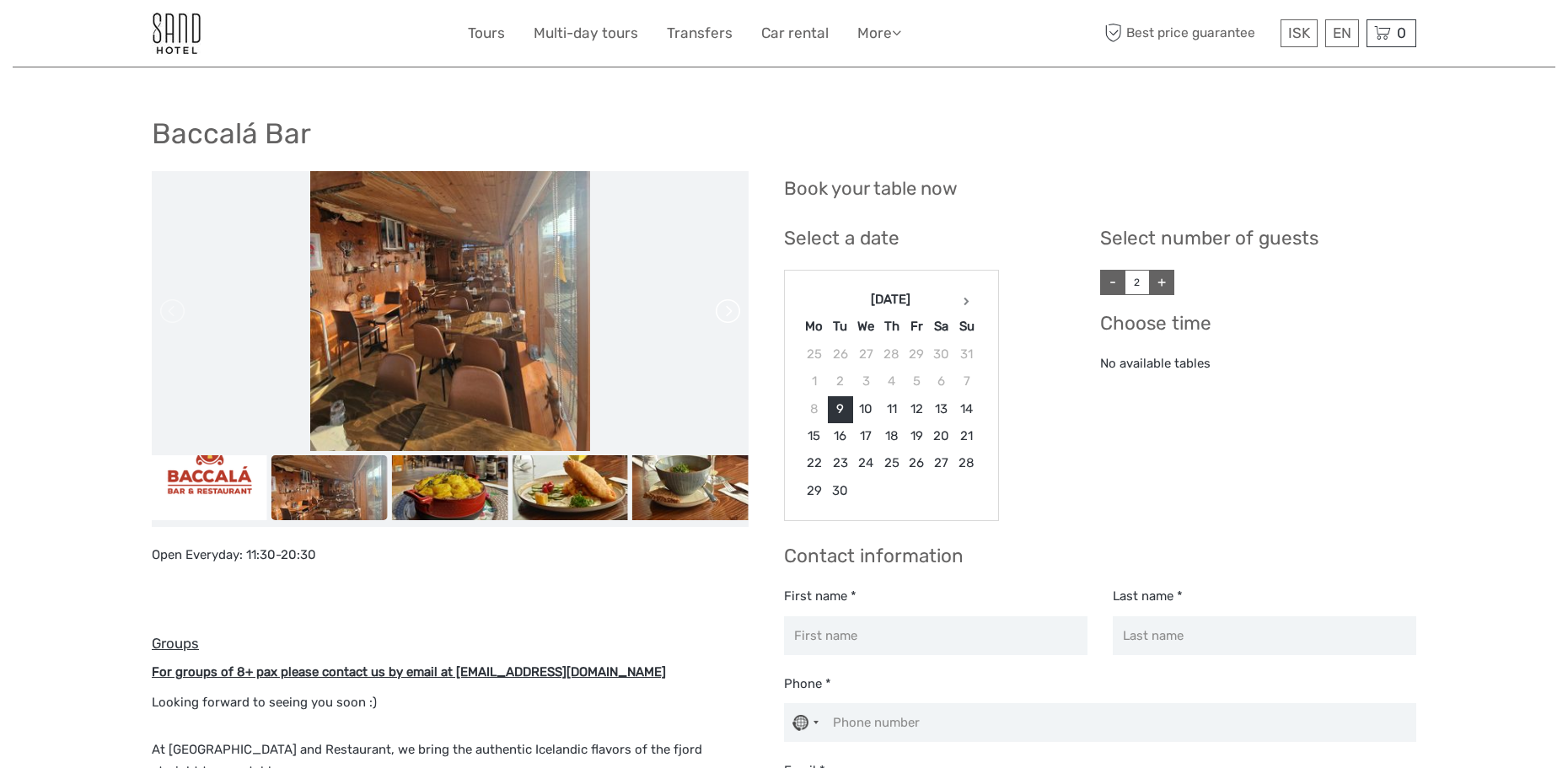
click at [733, 317] on link at bounding box center [727, 311] width 27 height 27
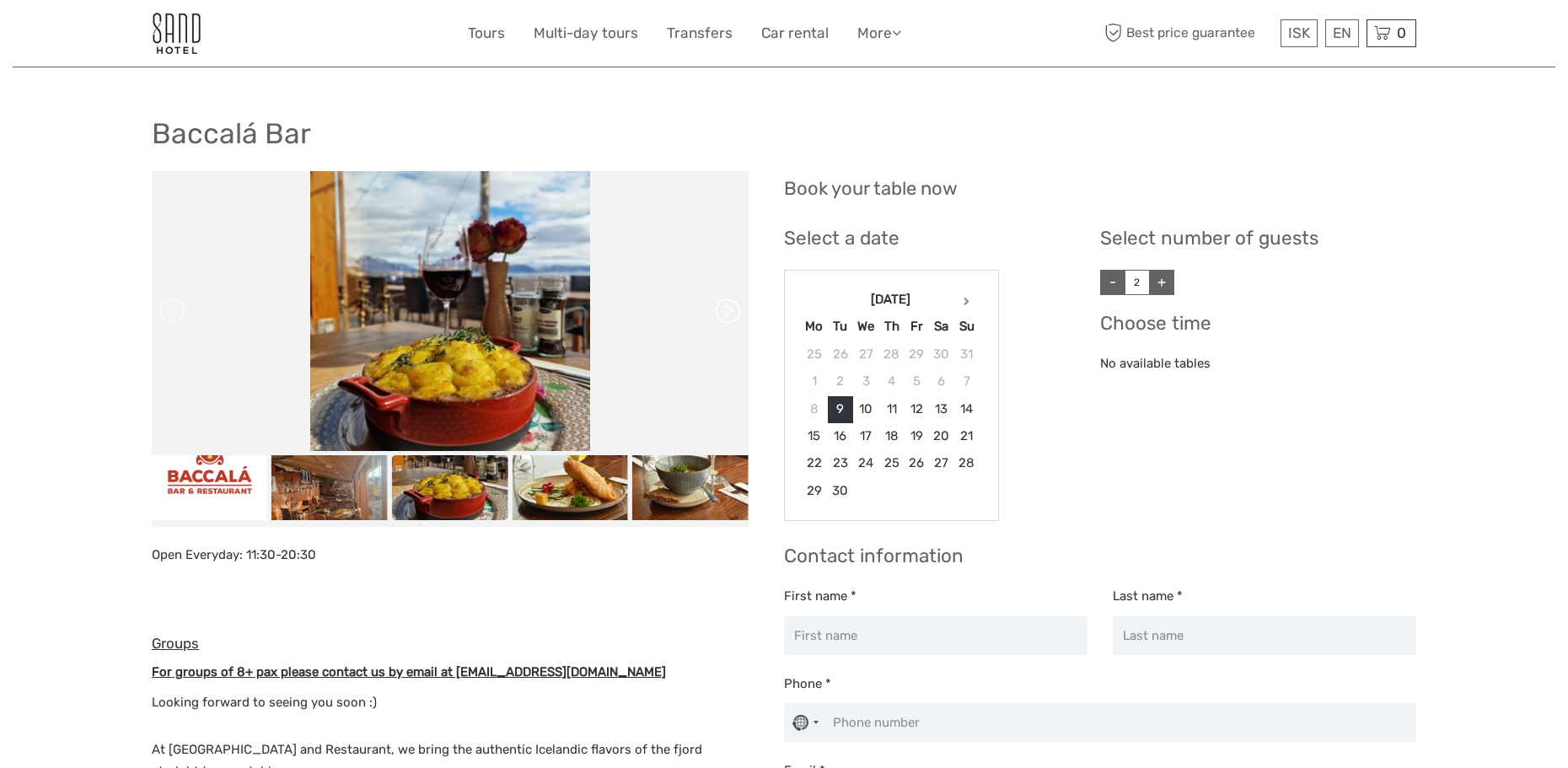
click at [733, 317] on link at bounding box center [727, 311] width 27 height 27
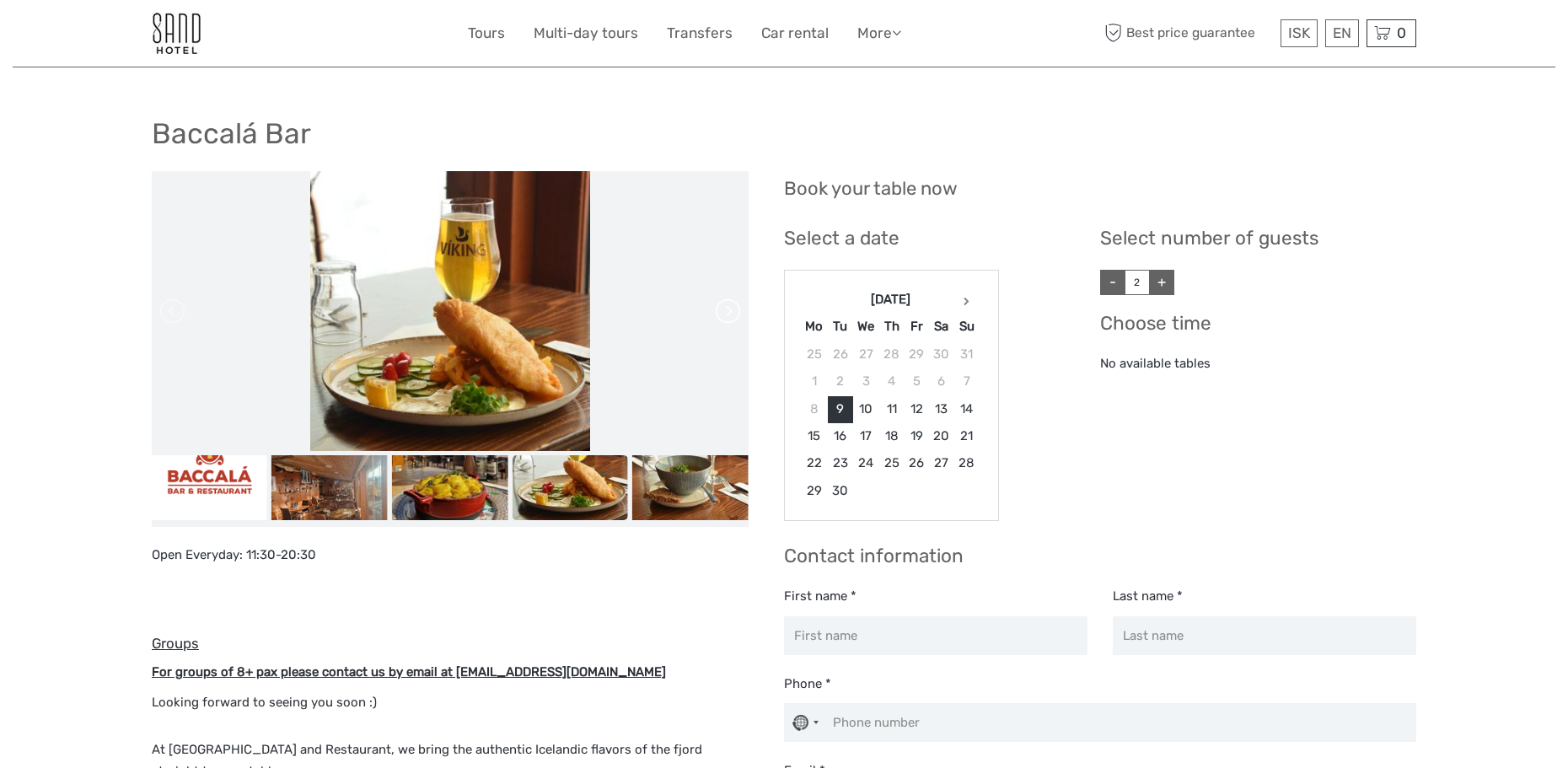
click at [733, 317] on link at bounding box center [727, 311] width 27 height 27
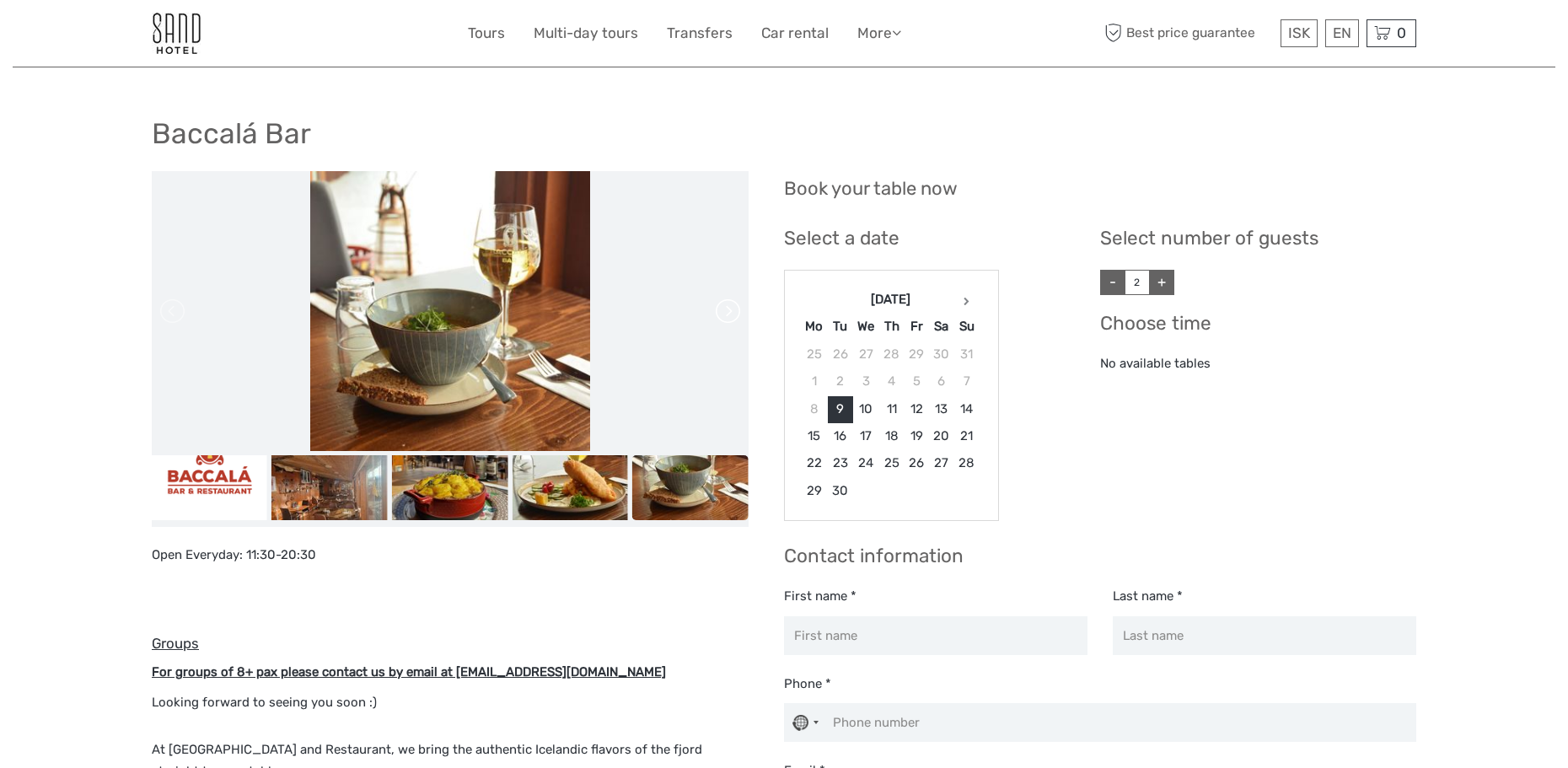
click at [733, 317] on link at bounding box center [727, 311] width 27 height 27
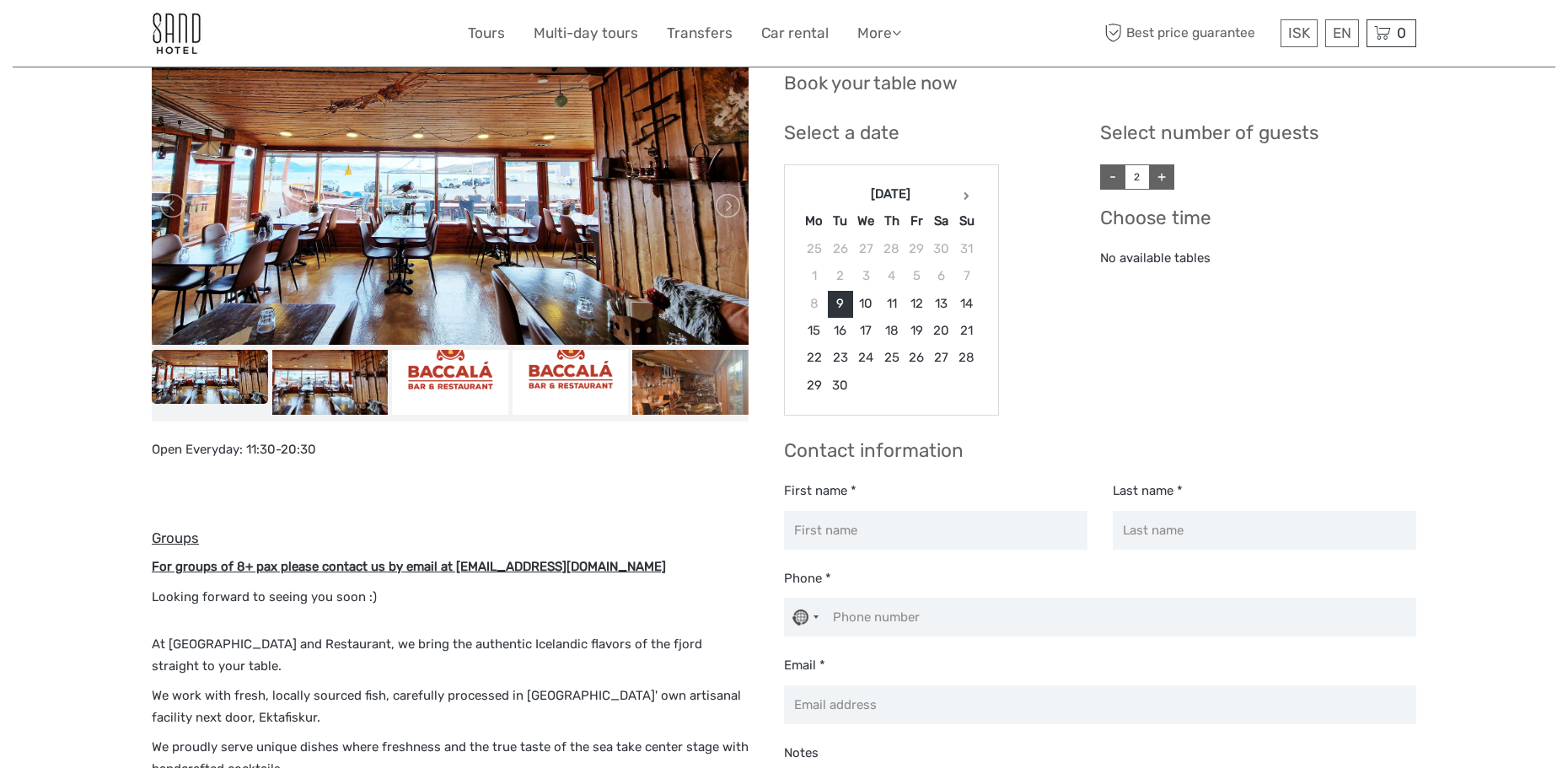
scroll to position [84, 0]
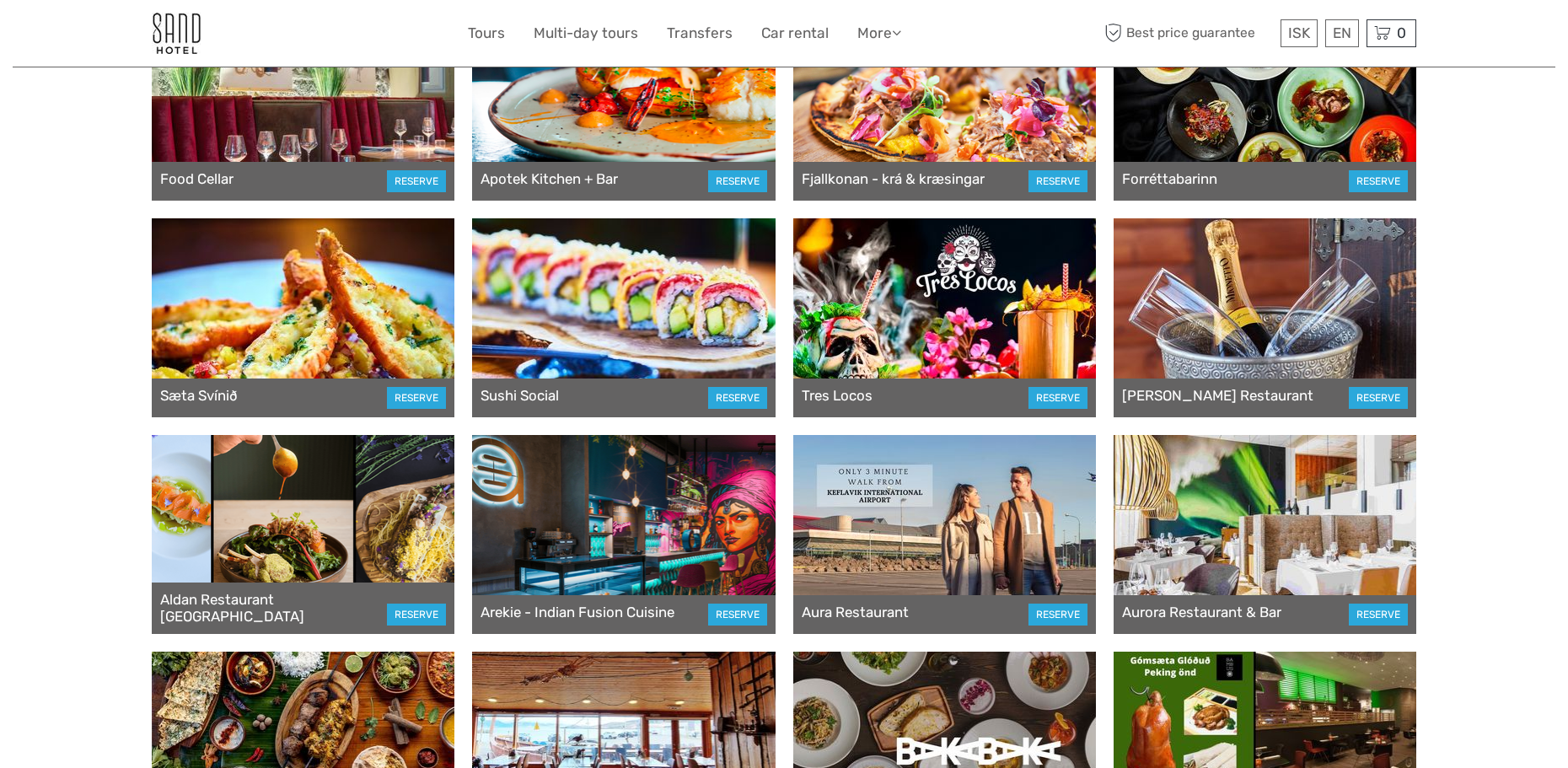
scroll to position [169, 0]
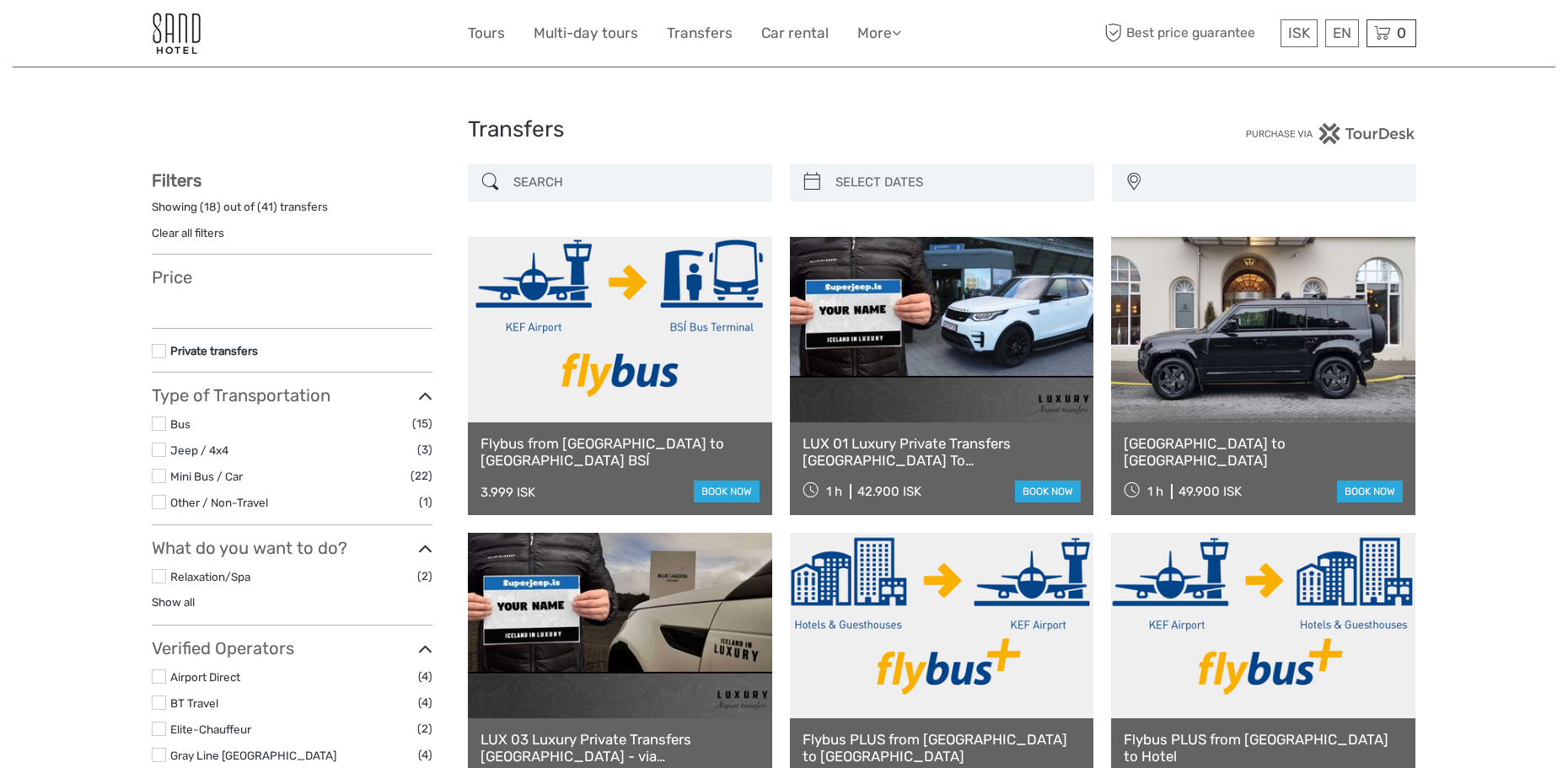
select select
